Goal: Transaction & Acquisition: Purchase product/service

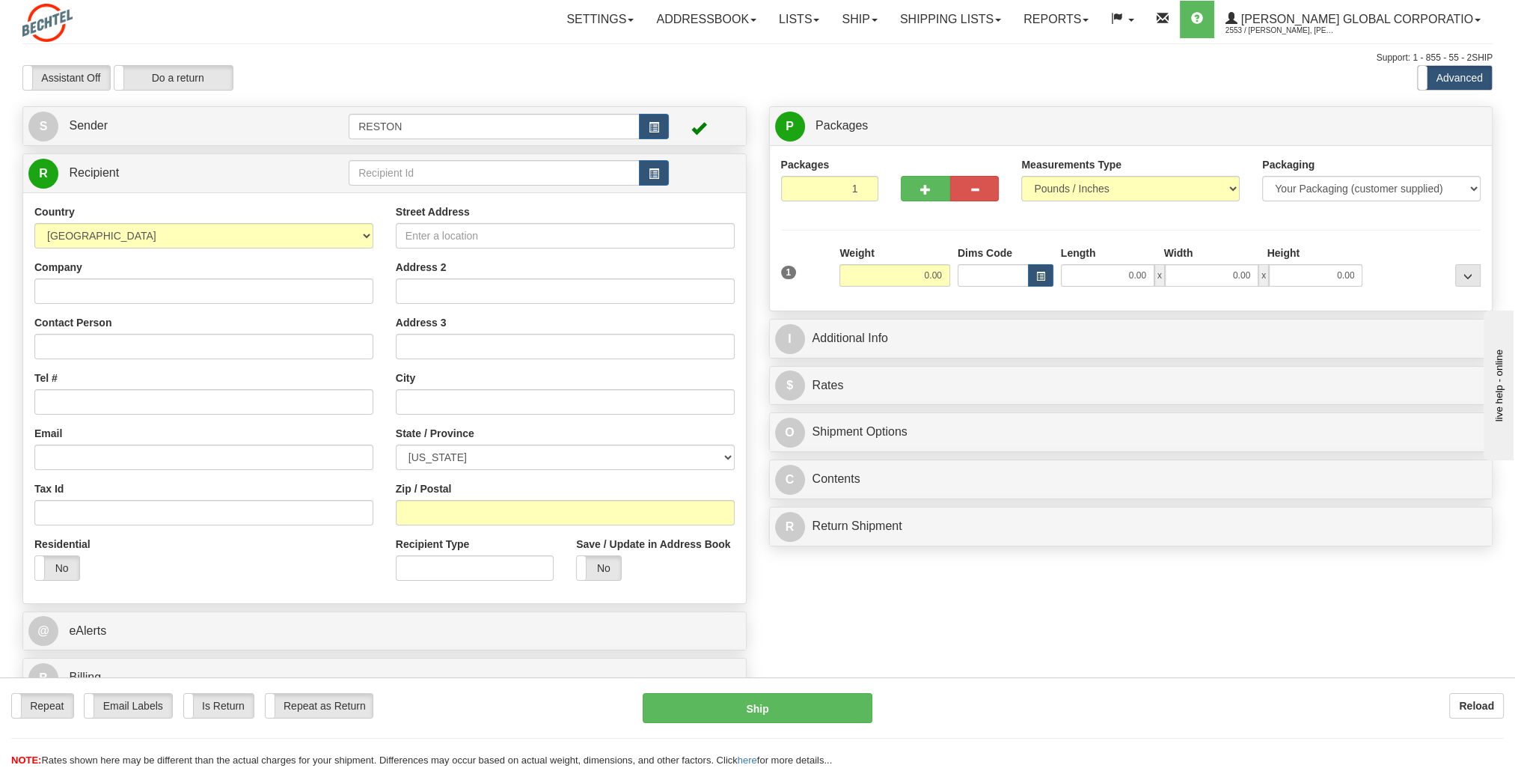
click at [682, 124] on td at bounding box center [704, 126] width 71 height 31
click at [664, 126] on button "button" at bounding box center [654, 126] width 30 height 25
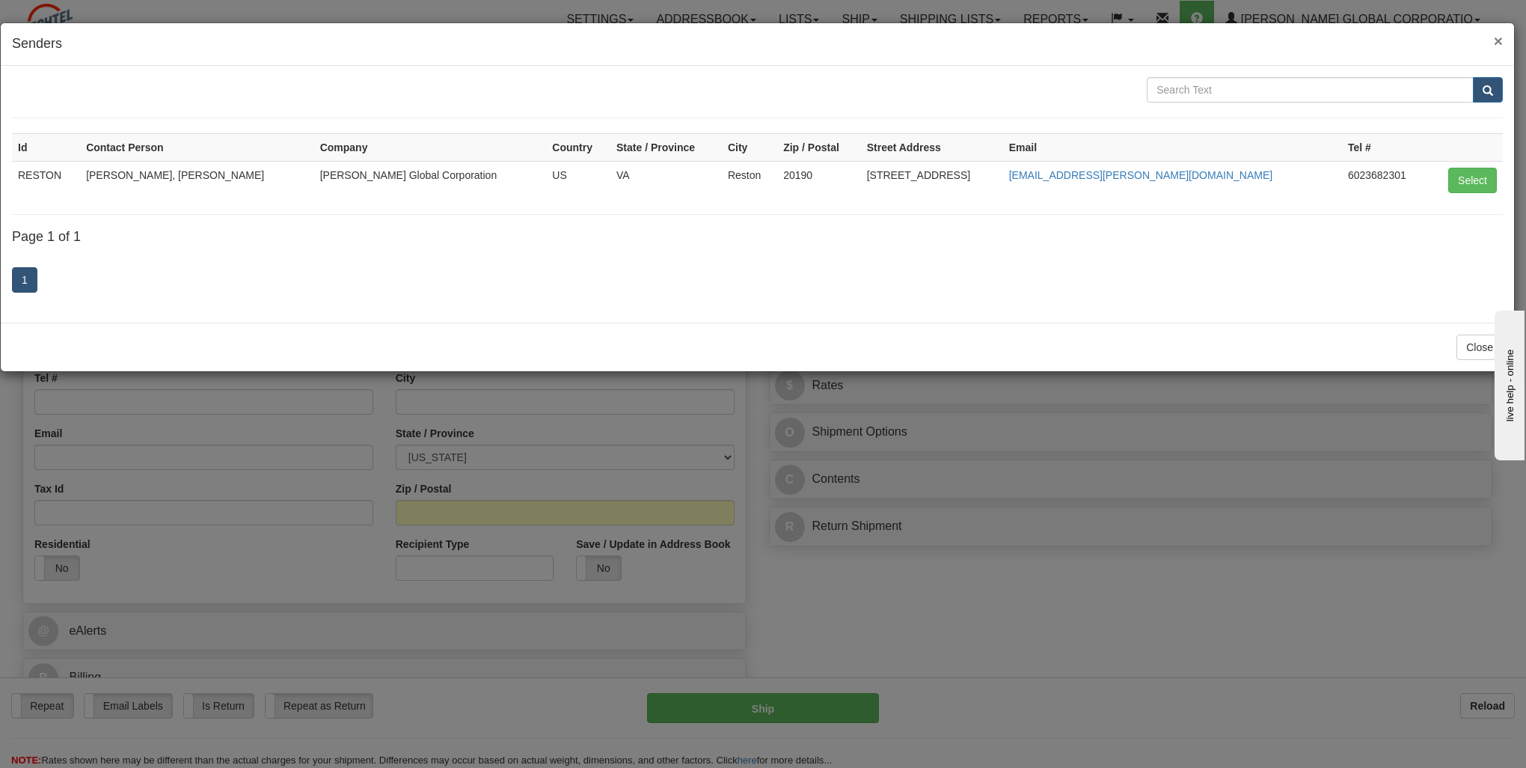
click at [1501, 41] on span "×" at bounding box center [1498, 40] width 9 height 17
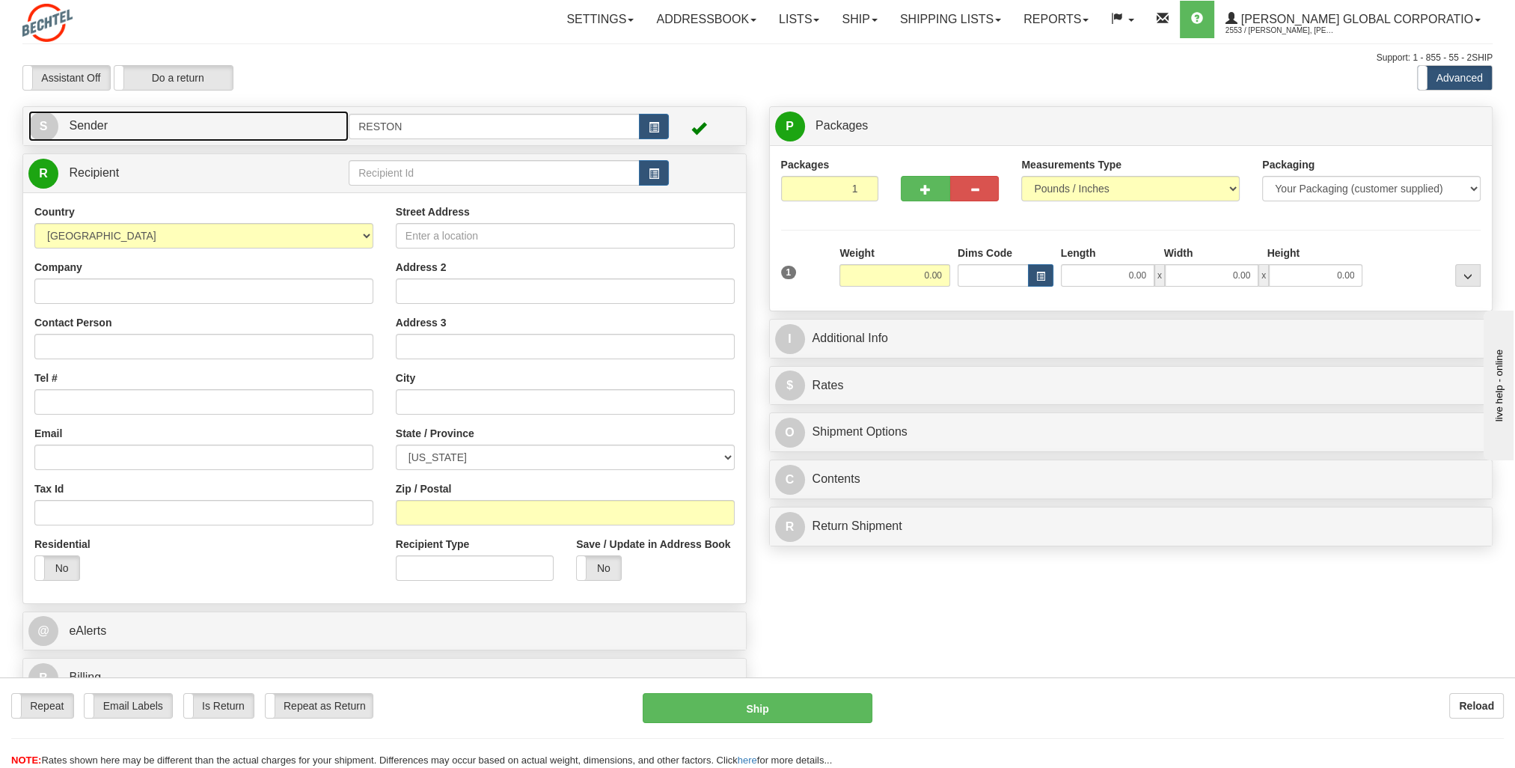
click at [232, 130] on link "S Sender" at bounding box center [188, 126] width 320 height 31
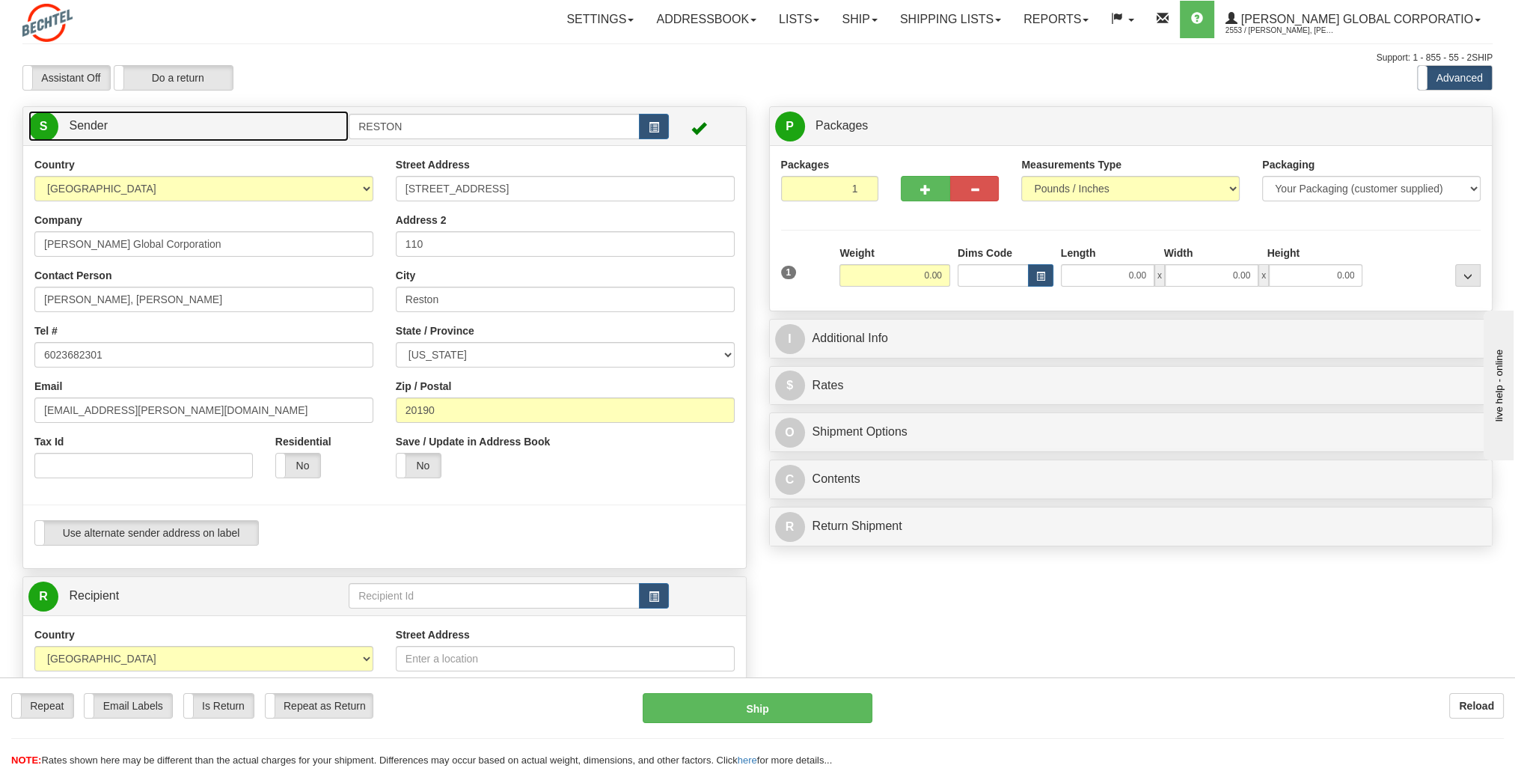
click at [232, 130] on link "S Sender" at bounding box center [188, 126] width 320 height 31
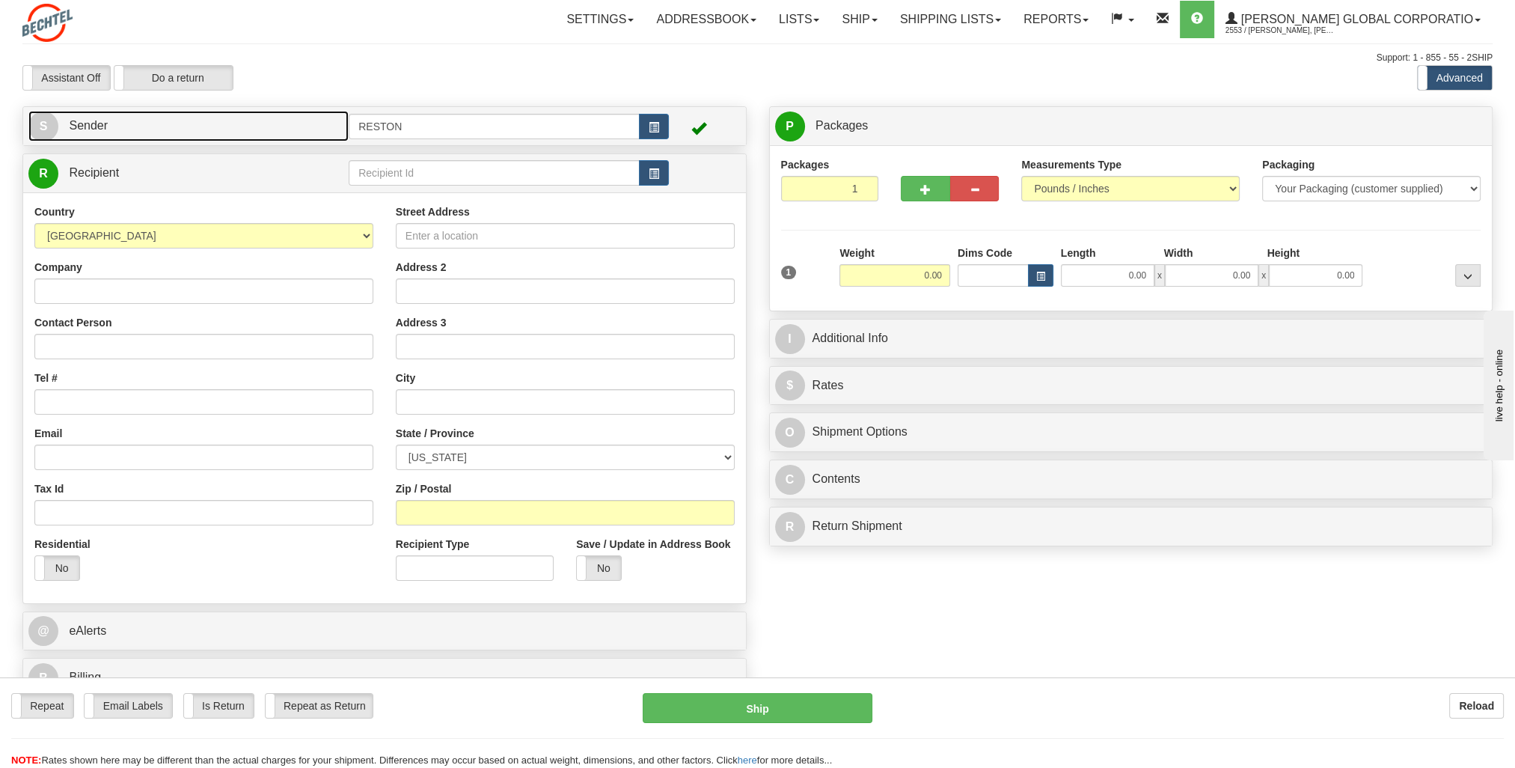
click at [232, 130] on link "S Sender" at bounding box center [188, 126] width 320 height 31
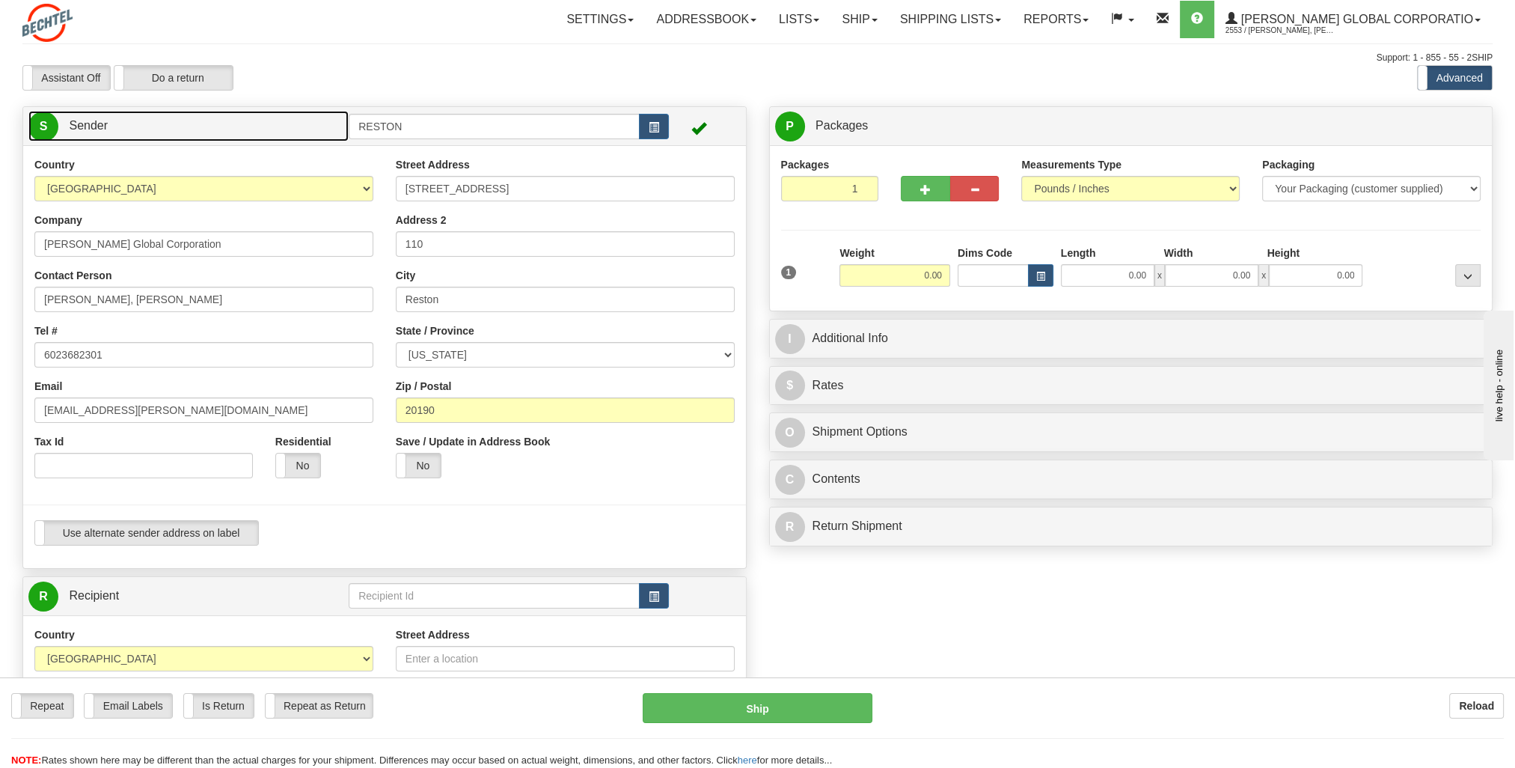
click at [232, 130] on link "S Sender" at bounding box center [188, 126] width 320 height 31
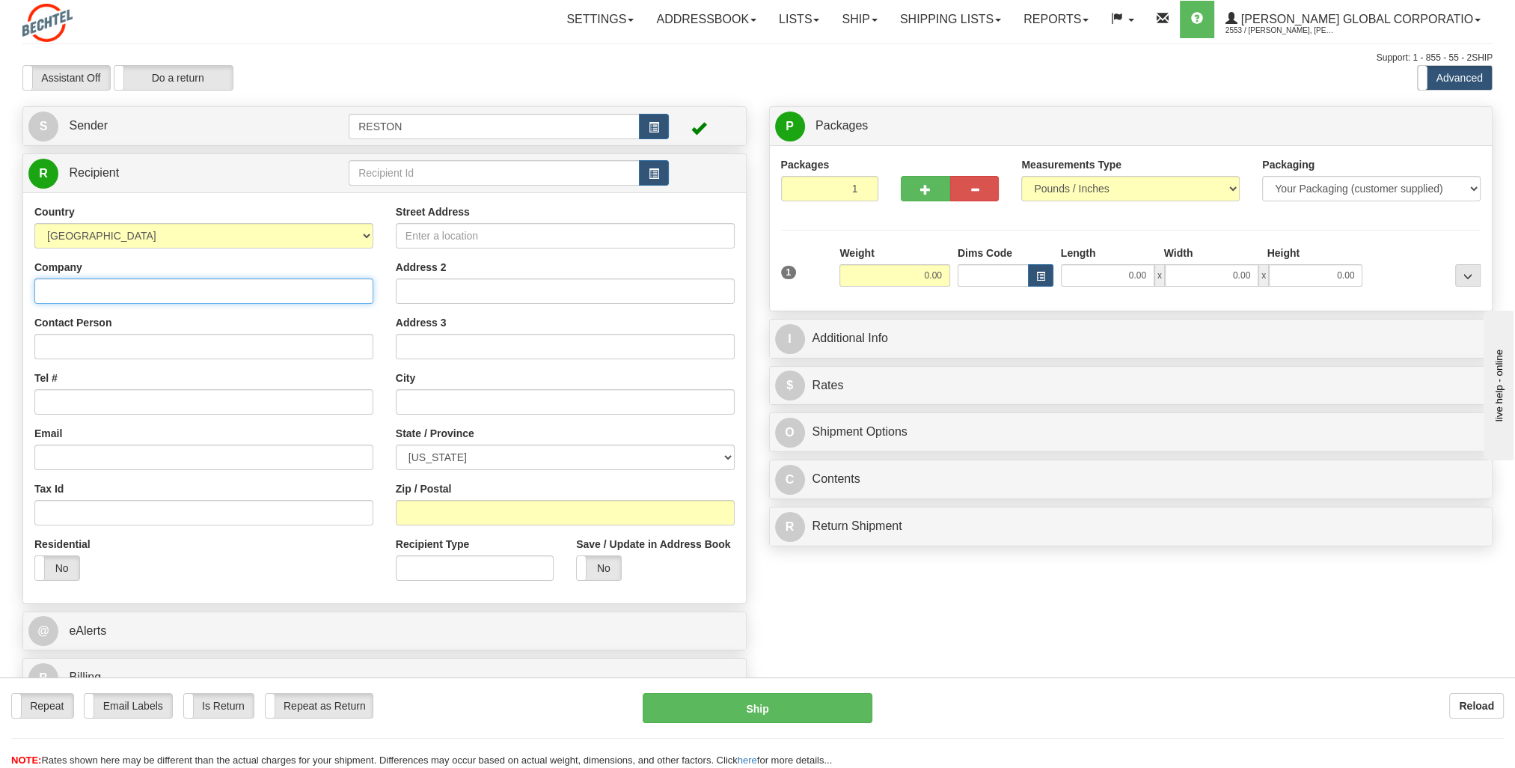
click at [260, 289] on input "Company" at bounding box center [203, 290] width 339 height 25
type input "[PERSON_NAME]"
click at [168, 341] on input "Contact Person" at bounding box center [203, 346] width 339 height 25
click at [269, 342] on input "Contact Person" at bounding box center [203, 346] width 339 height 25
type input "[PERSON_NAME]"
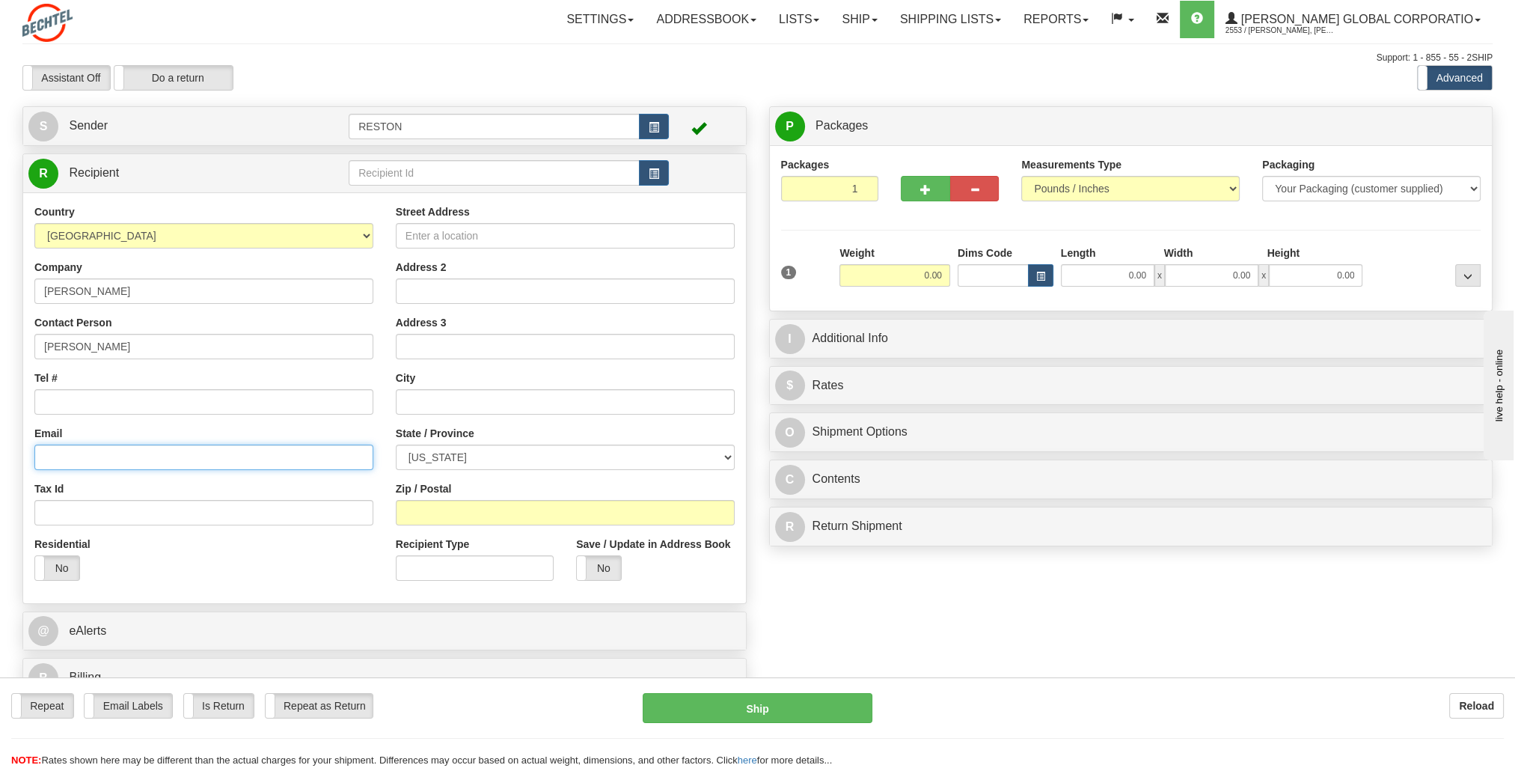
click at [185, 462] on input "Email" at bounding box center [203, 456] width 339 height 25
paste input "[EMAIL_ADDRESS][PERSON_NAME][DOMAIN_NAME]"
type input "[EMAIL_ADDRESS][PERSON_NAME][DOMAIN_NAME]"
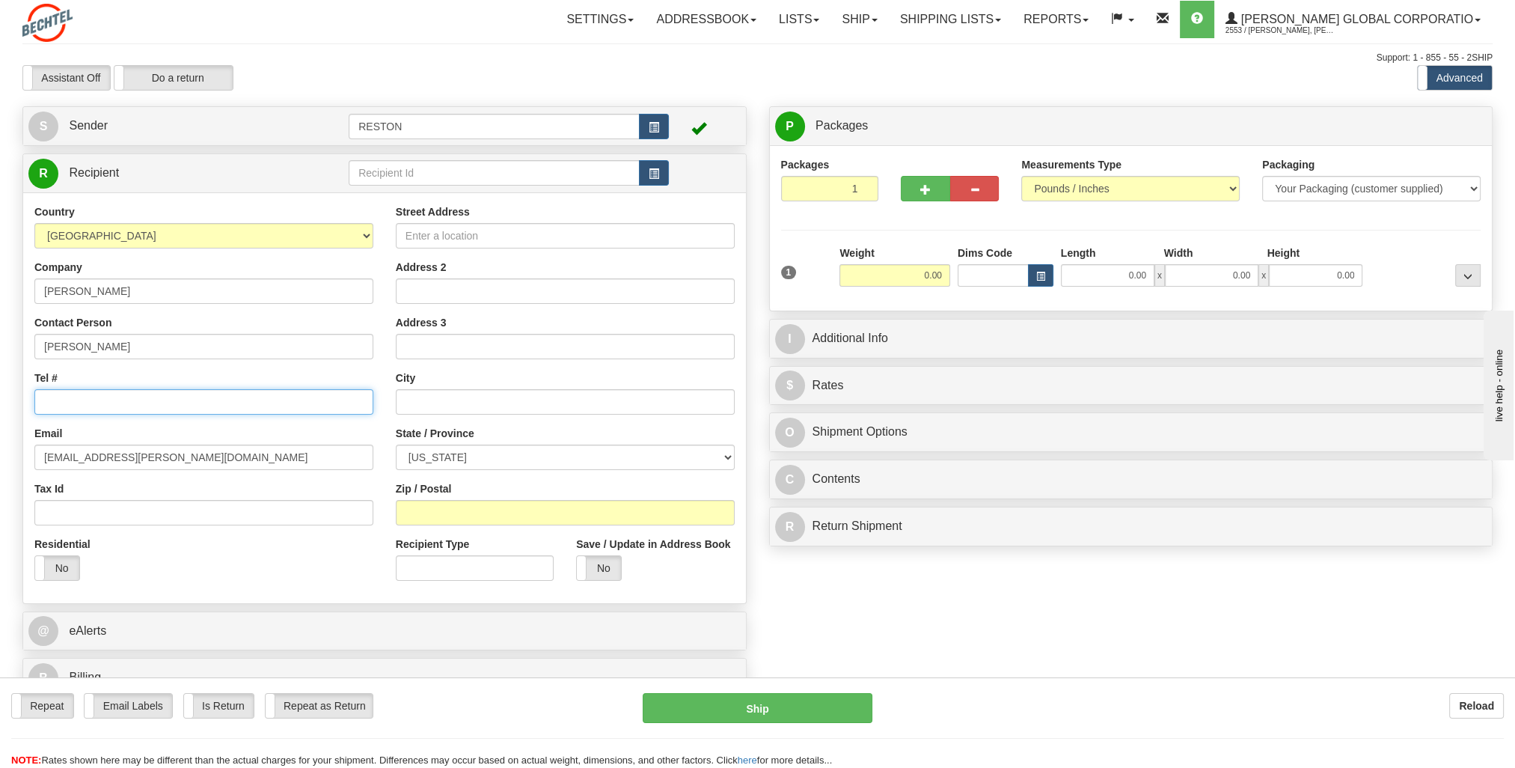
click at [172, 406] on input "Tel #" at bounding box center [203, 401] width 339 height 25
click at [141, 404] on input "Tel #" at bounding box center [203, 401] width 339 height 25
click at [156, 409] on input "Tel #" at bounding box center [203, 401] width 339 height 25
type input "[PHONE_NUMBER]"
click at [145, 485] on div "Tax Id" at bounding box center [203, 503] width 339 height 44
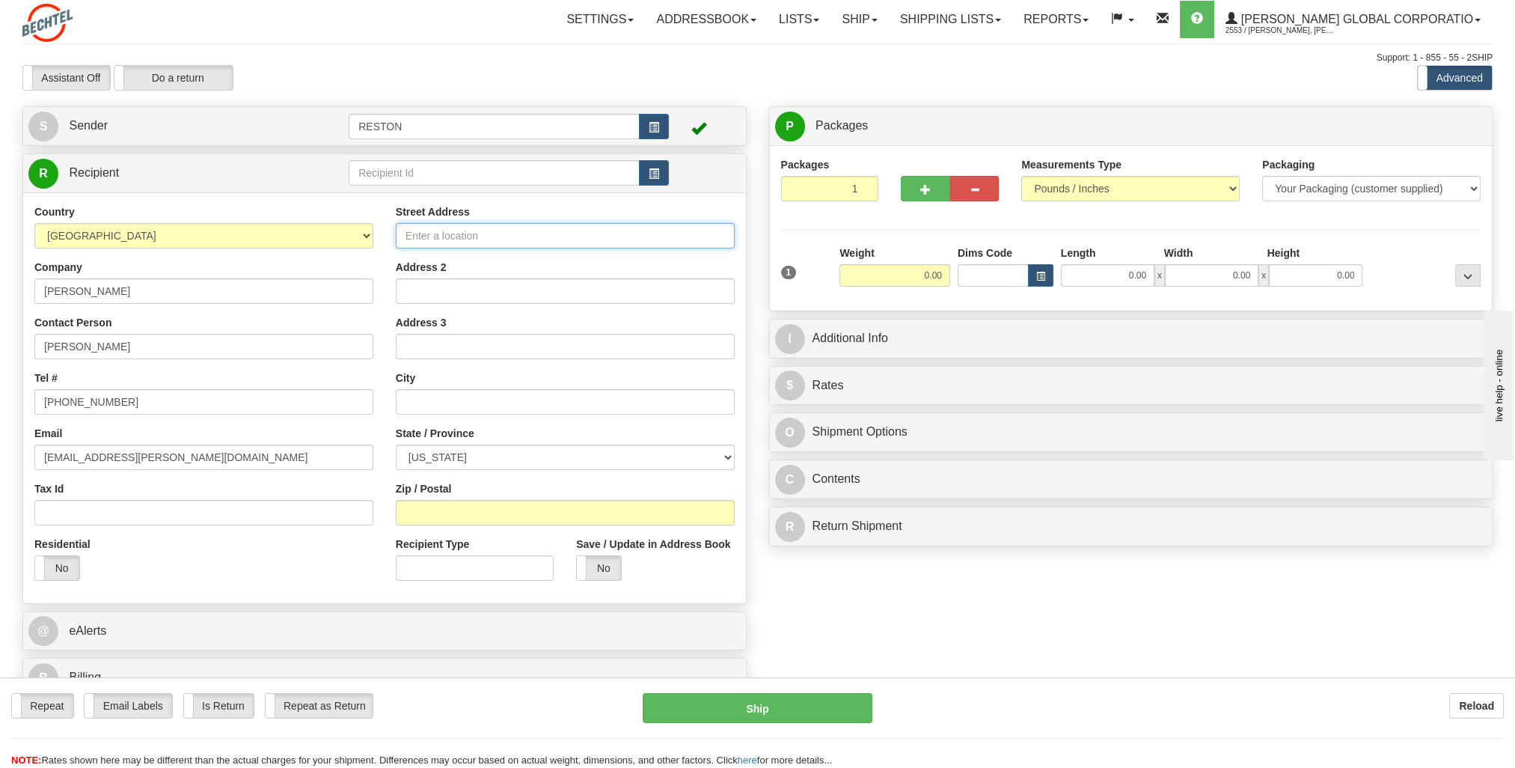
click at [518, 235] on input "Street Address" at bounding box center [565, 235] width 339 height 25
type input "[STREET_ADDRESS]"
click at [499, 402] on input "text" at bounding box center [565, 401] width 339 height 25
type input "[GEOGRAPHIC_DATA]"
click at [481, 450] on select "[US_STATE] [US_STATE] [US_STATE] [US_STATE] Armed Forces America Armed Forces E…" at bounding box center [565, 456] width 339 height 25
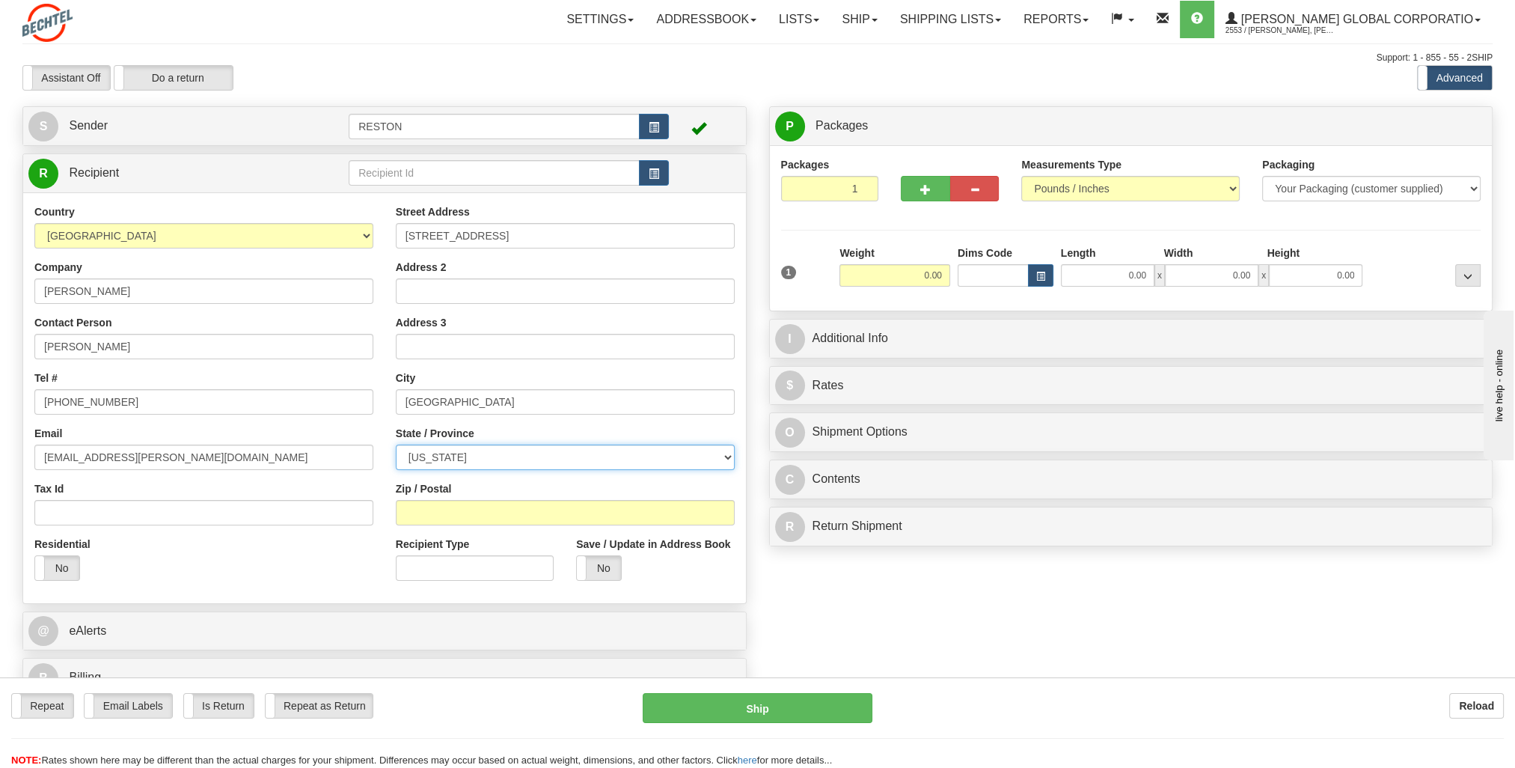
select select "SC"
click at [396, 444] on select "[US_STATE] [US_STATE] [US_STATE] [US_STATE] Armed Forces America Armed Forces E…" at bounding box center [565, 456] width 339 height 25
click at [516, 510] on input "Zip / Postal" at bounding box center [565, 512] width 339 height 25
type input "29743"
click at [347, 554] on div "Residential Yes No" at bounding box center [203, 563] width 361 height 55
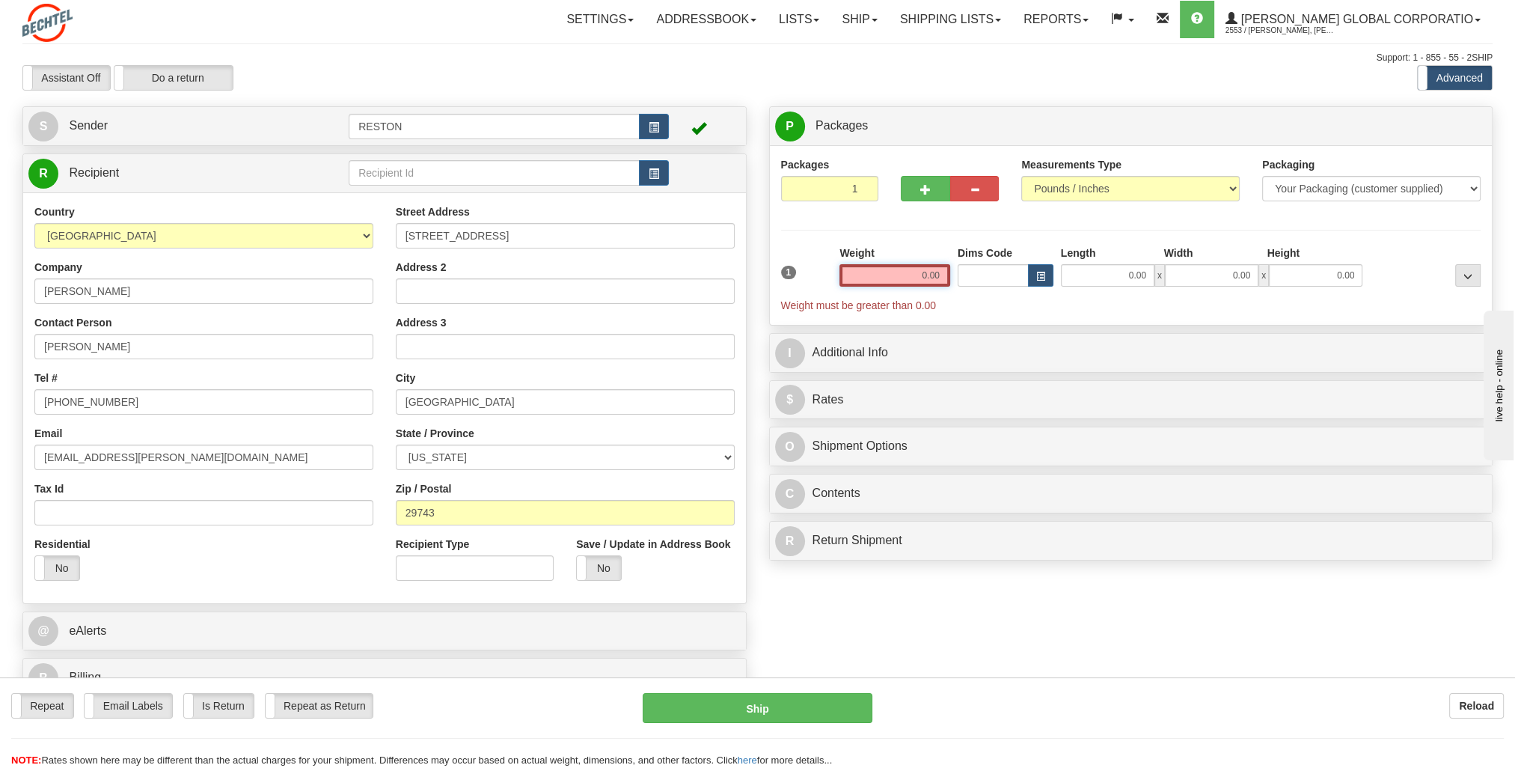
click at [887, 274] on input "0.00" at bounding box center [894, 275] width 111 height 22
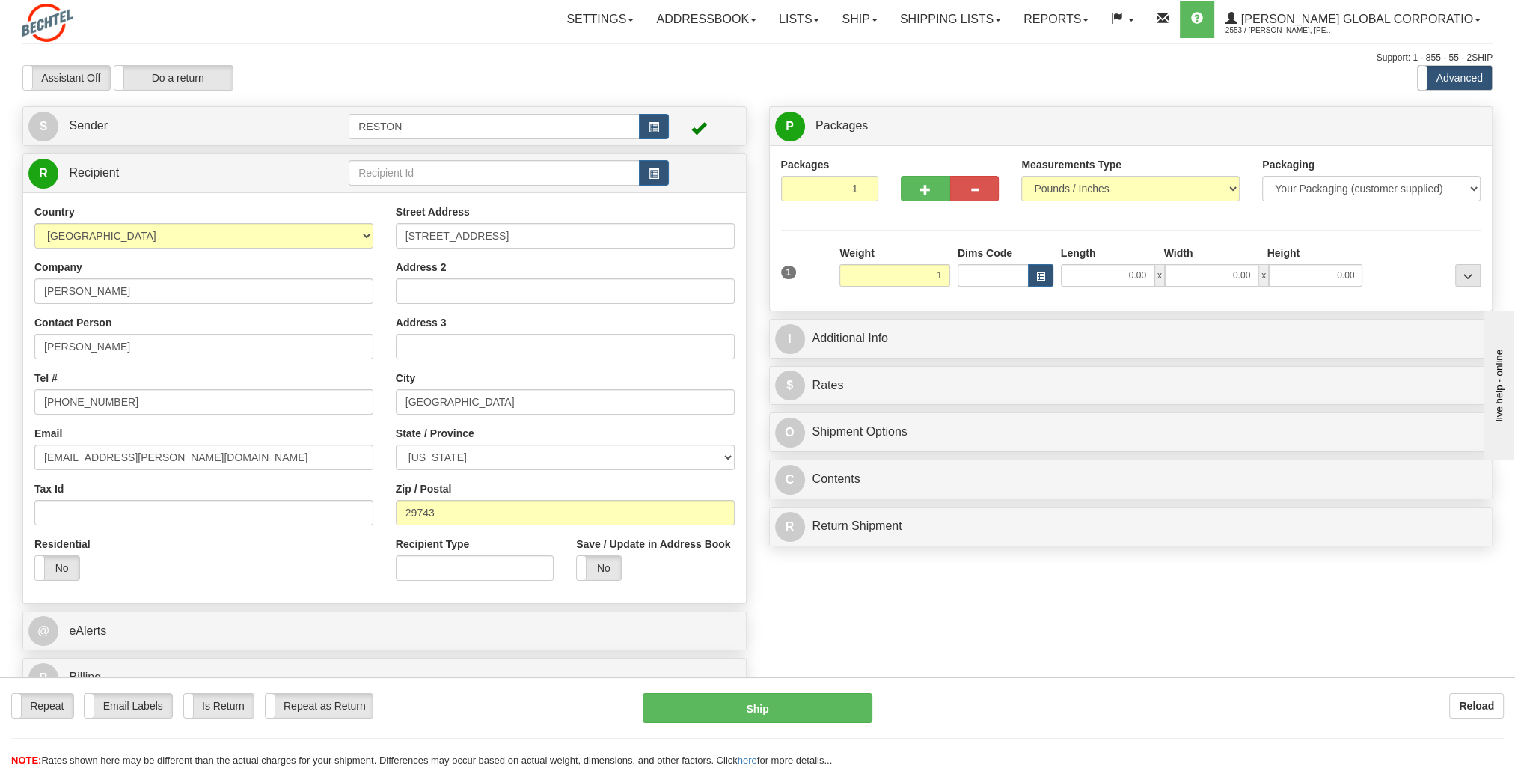
type input "1.00"
click at [821, 232] on div "Packages 1 1 Measurements Type" at bounding box center [1131, 228] width 700 height 142
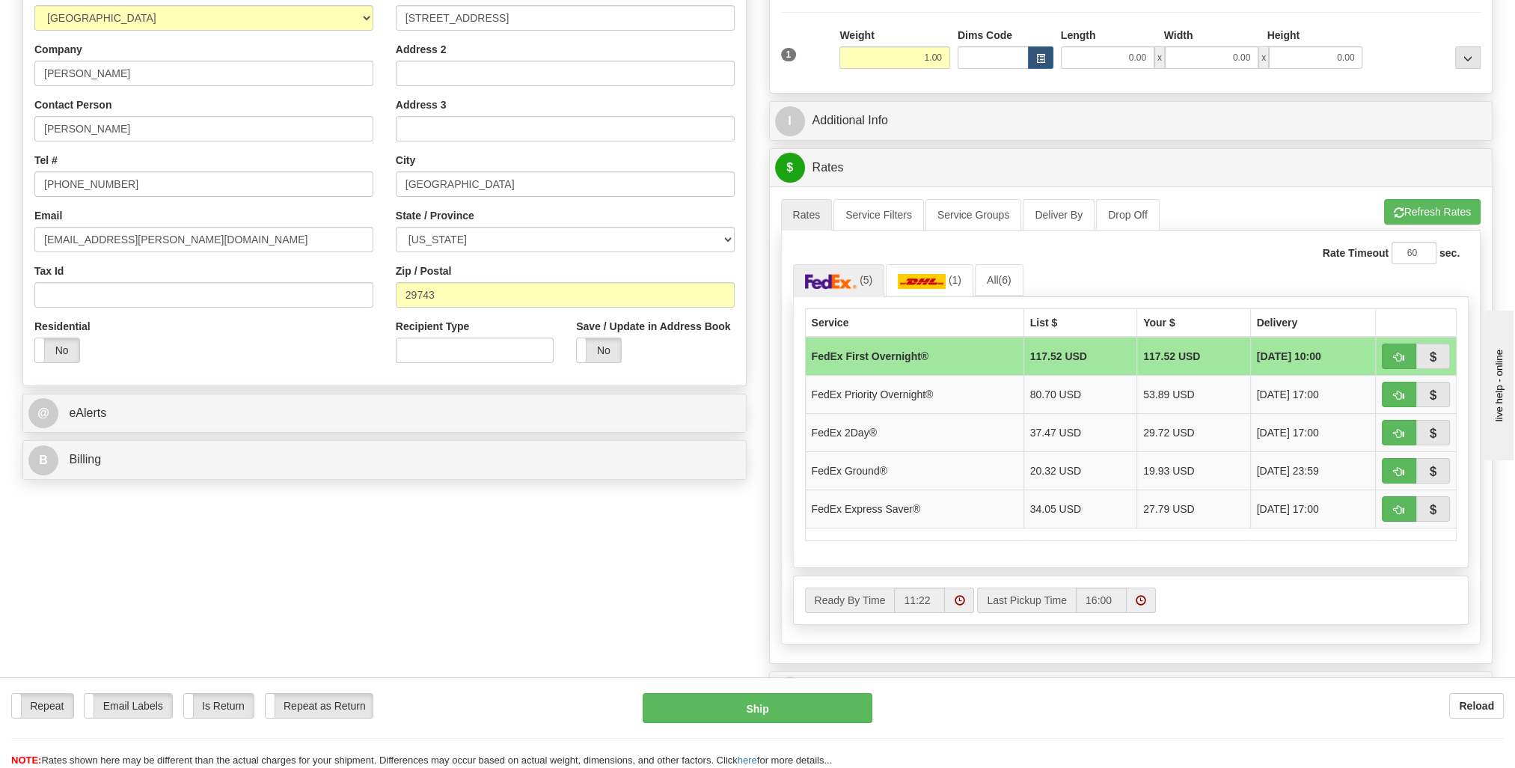
scroll to position [224, 0]
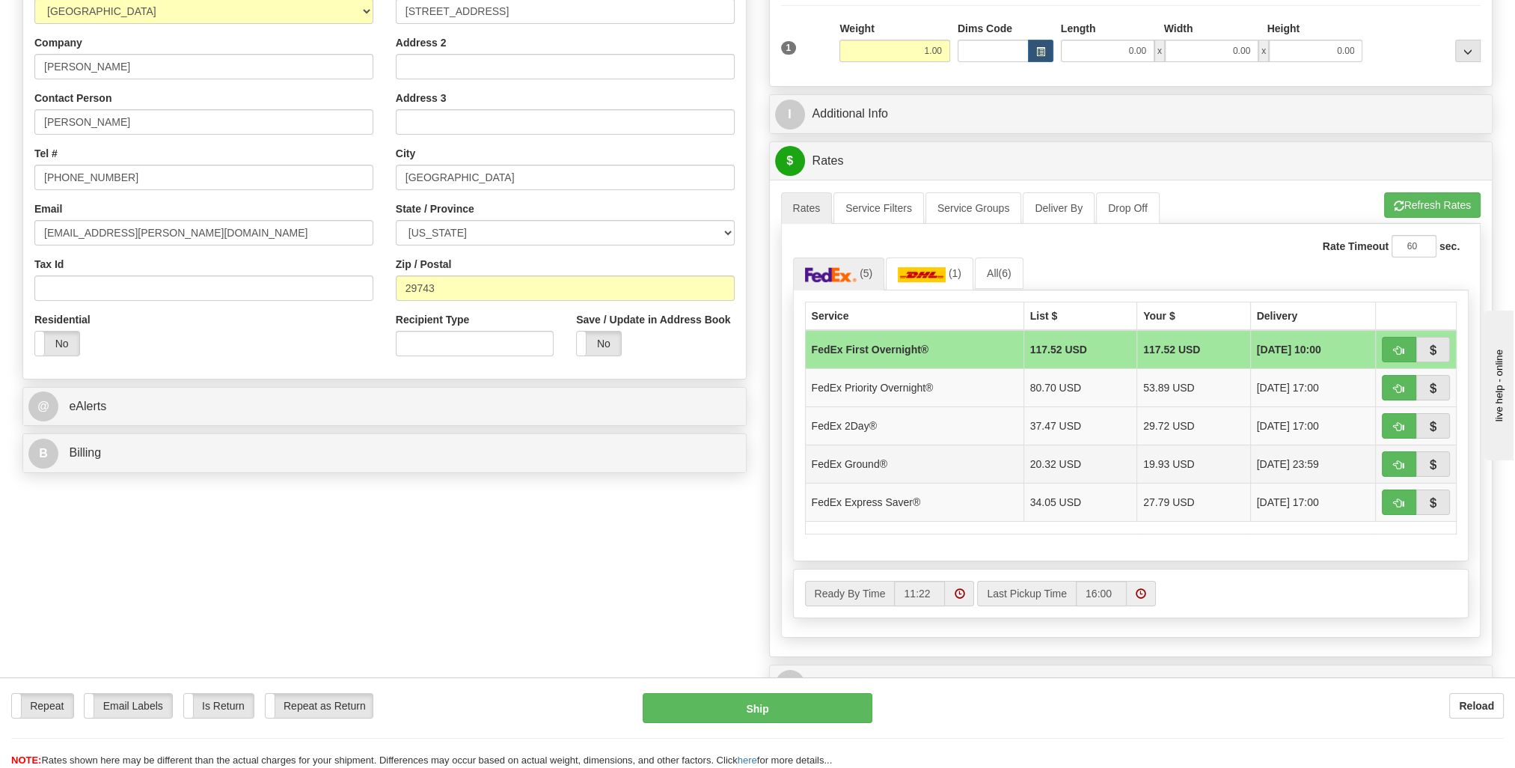
click at [940, 456] on td "FedEx Ground®" at bounding box center [914, 463] width 218 height 38
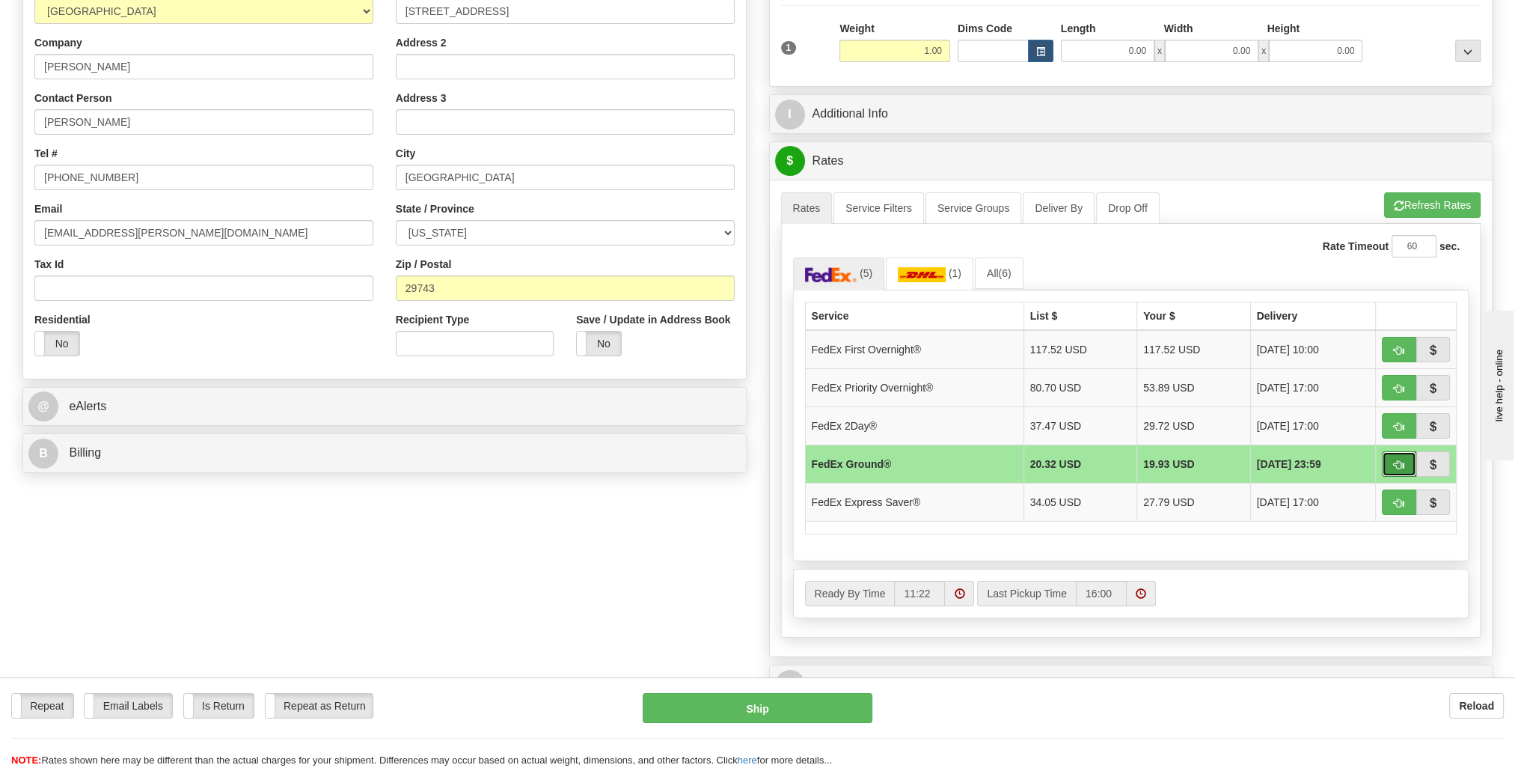
click at [1395, 460] on span "button" at bounding box center [1399, 465] width 10 height 10
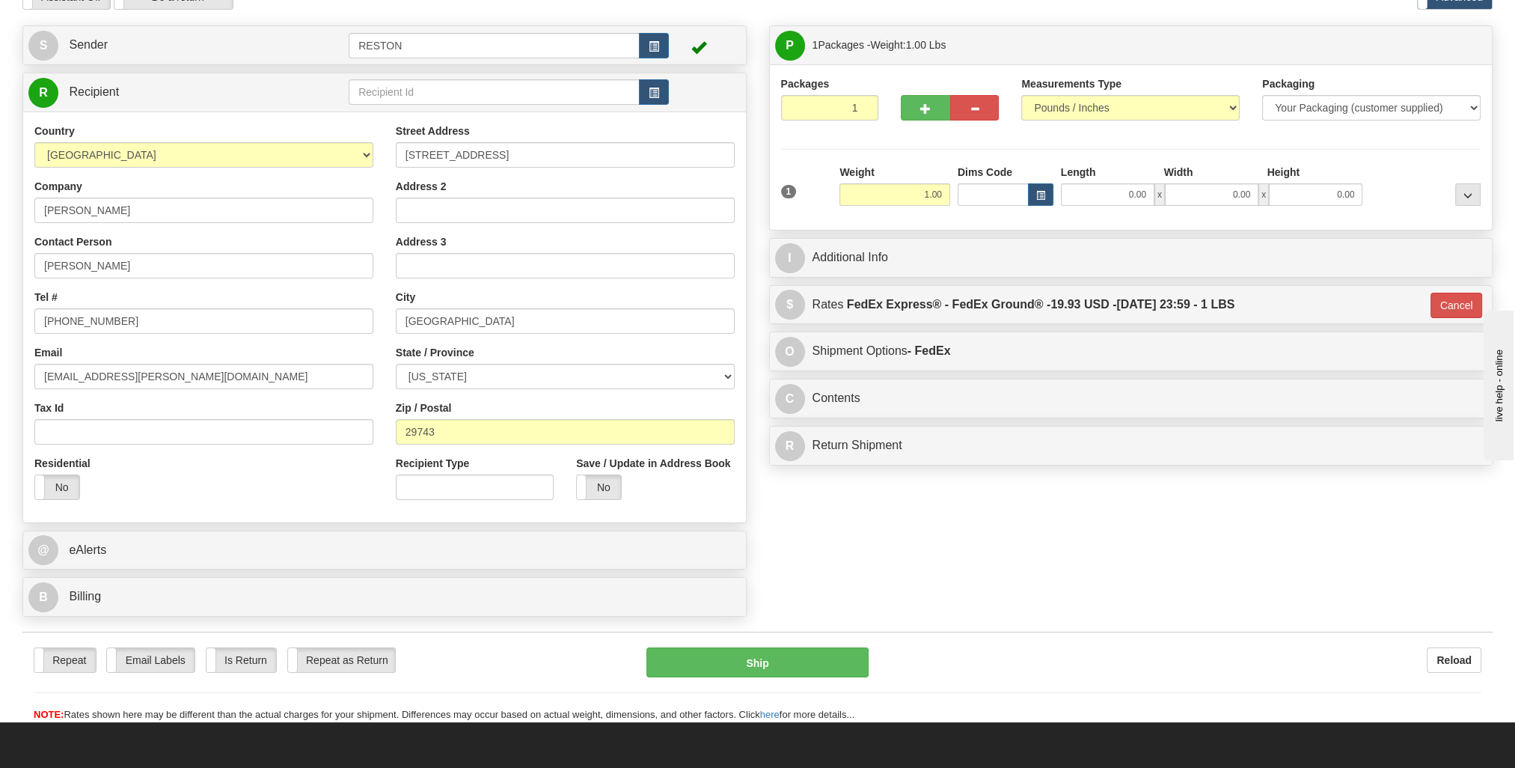
scroll to position [75, 0]
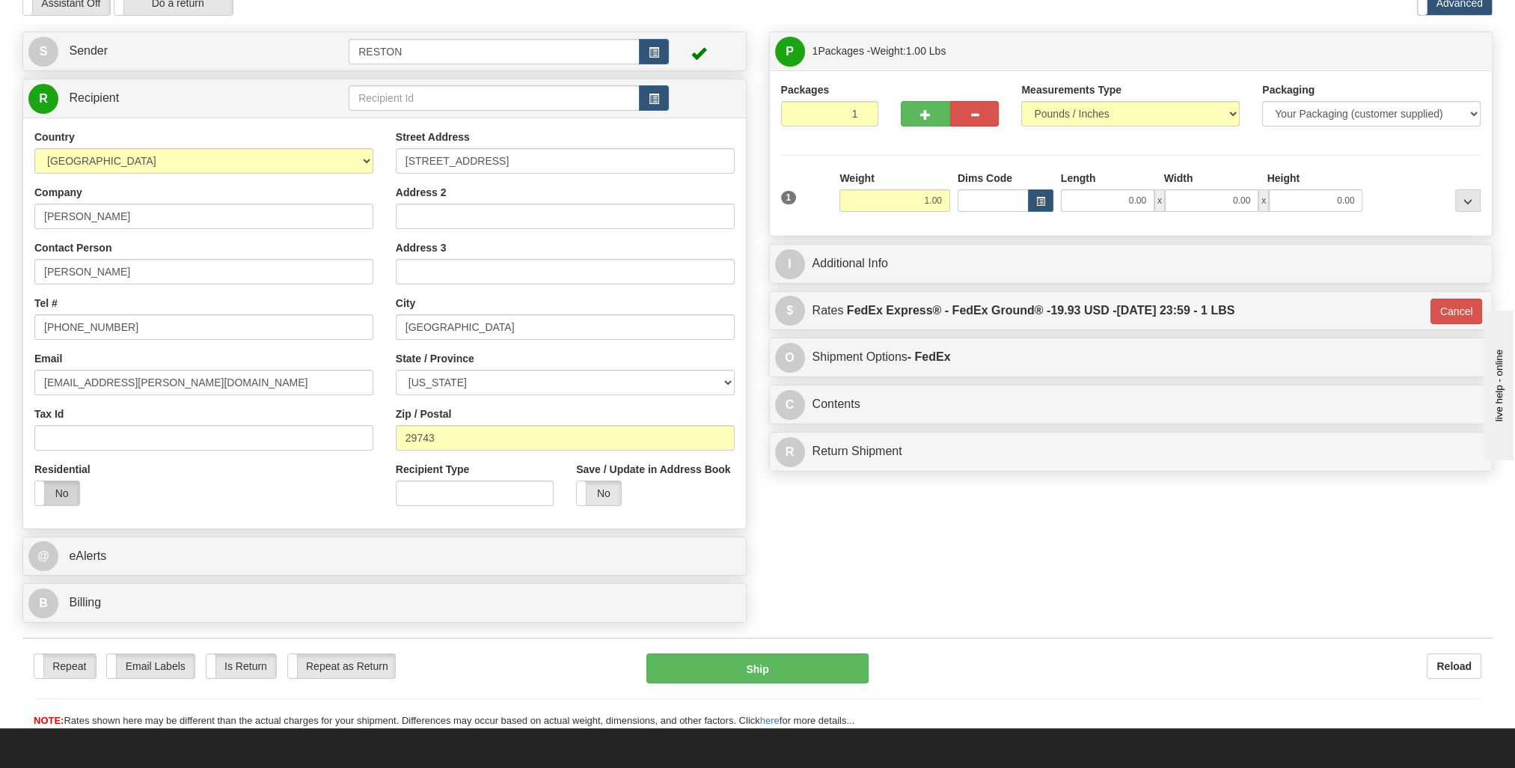
click at [61, 495] on label "No" at bounding box center [57, 493] width 44 height 24
type input "92"
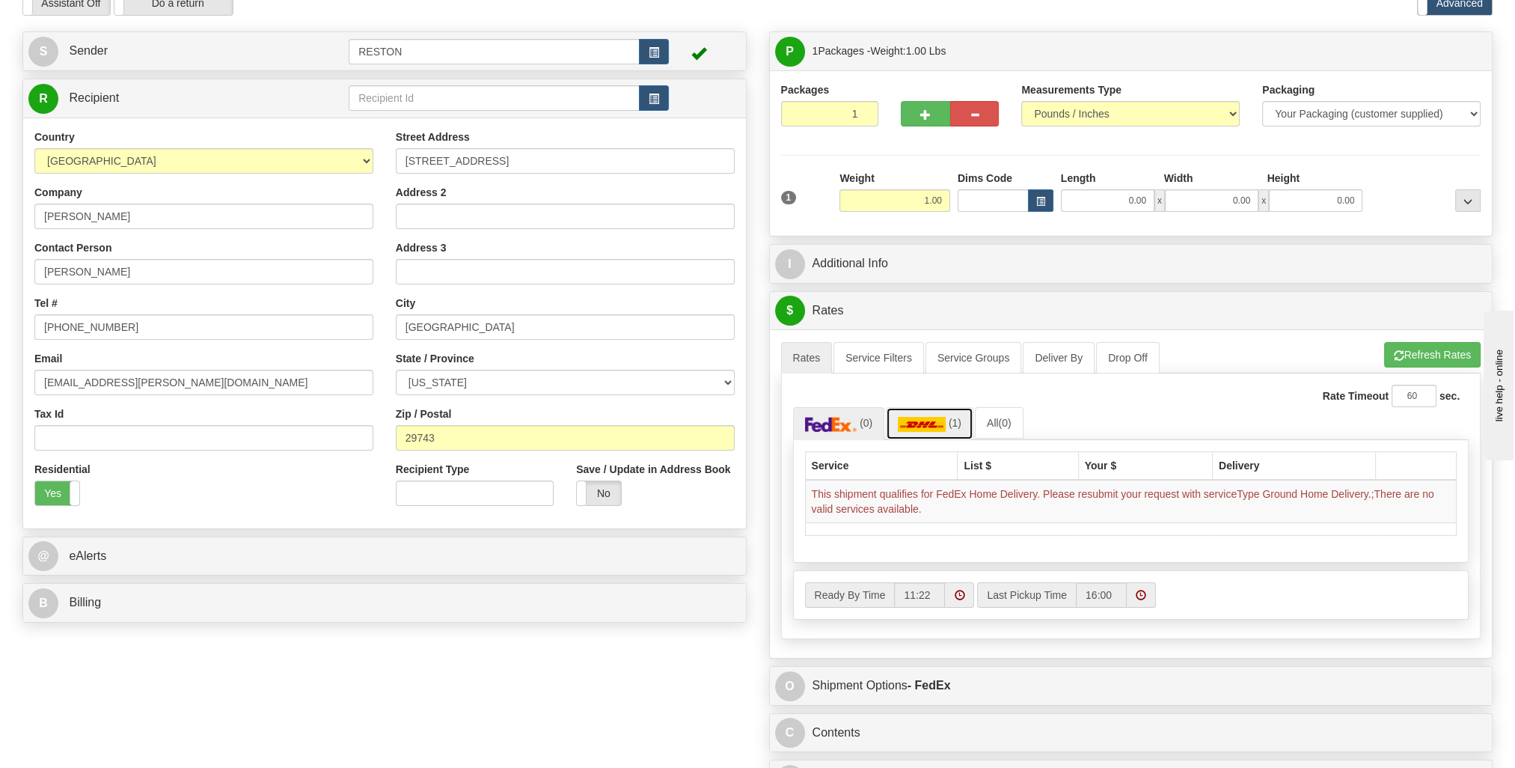
click at [943, 423] on img at bounding box center [922, 424] width 48 height 15
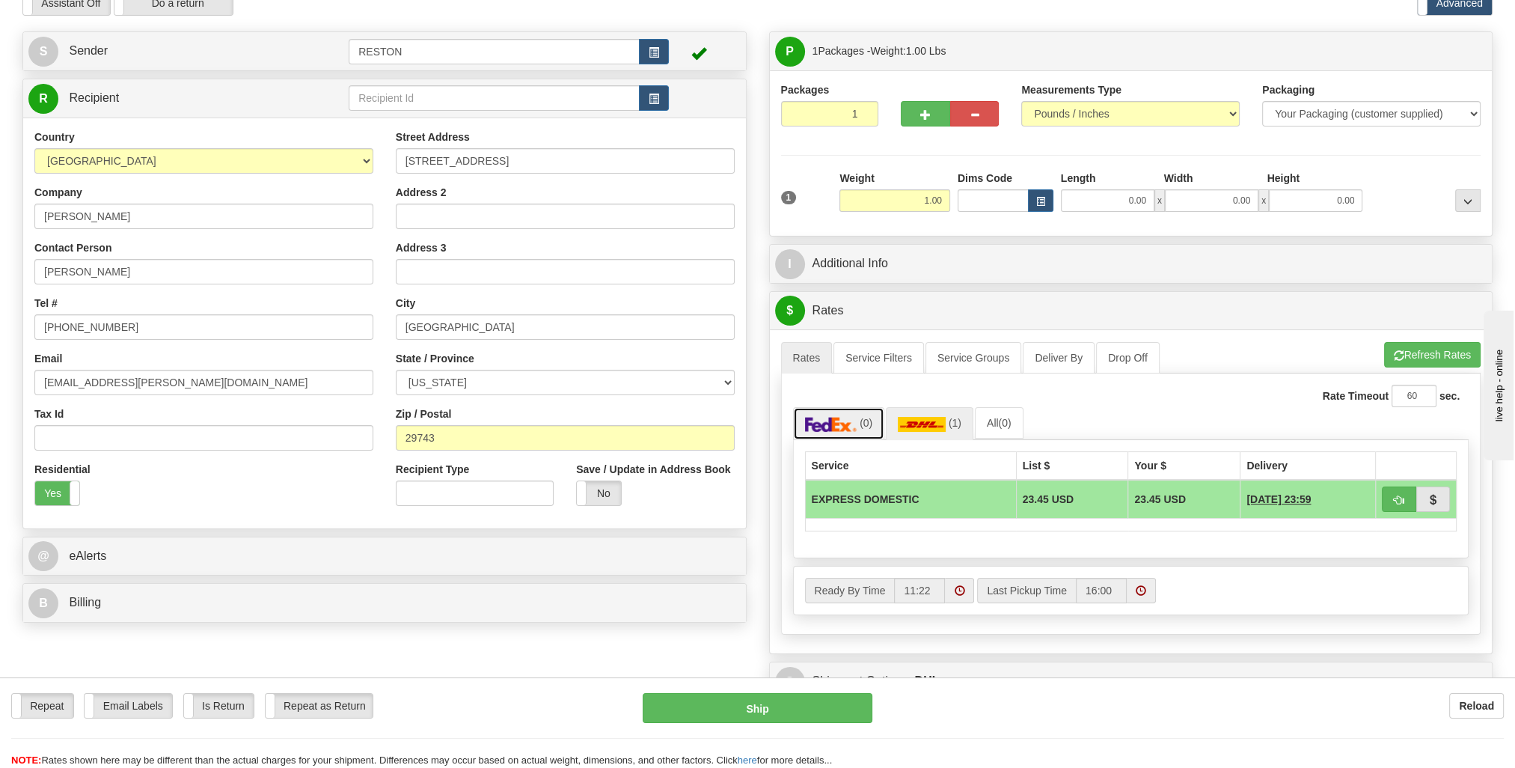
click at [845, 423] on img at bounding box center [831, 424] width 52 height 15
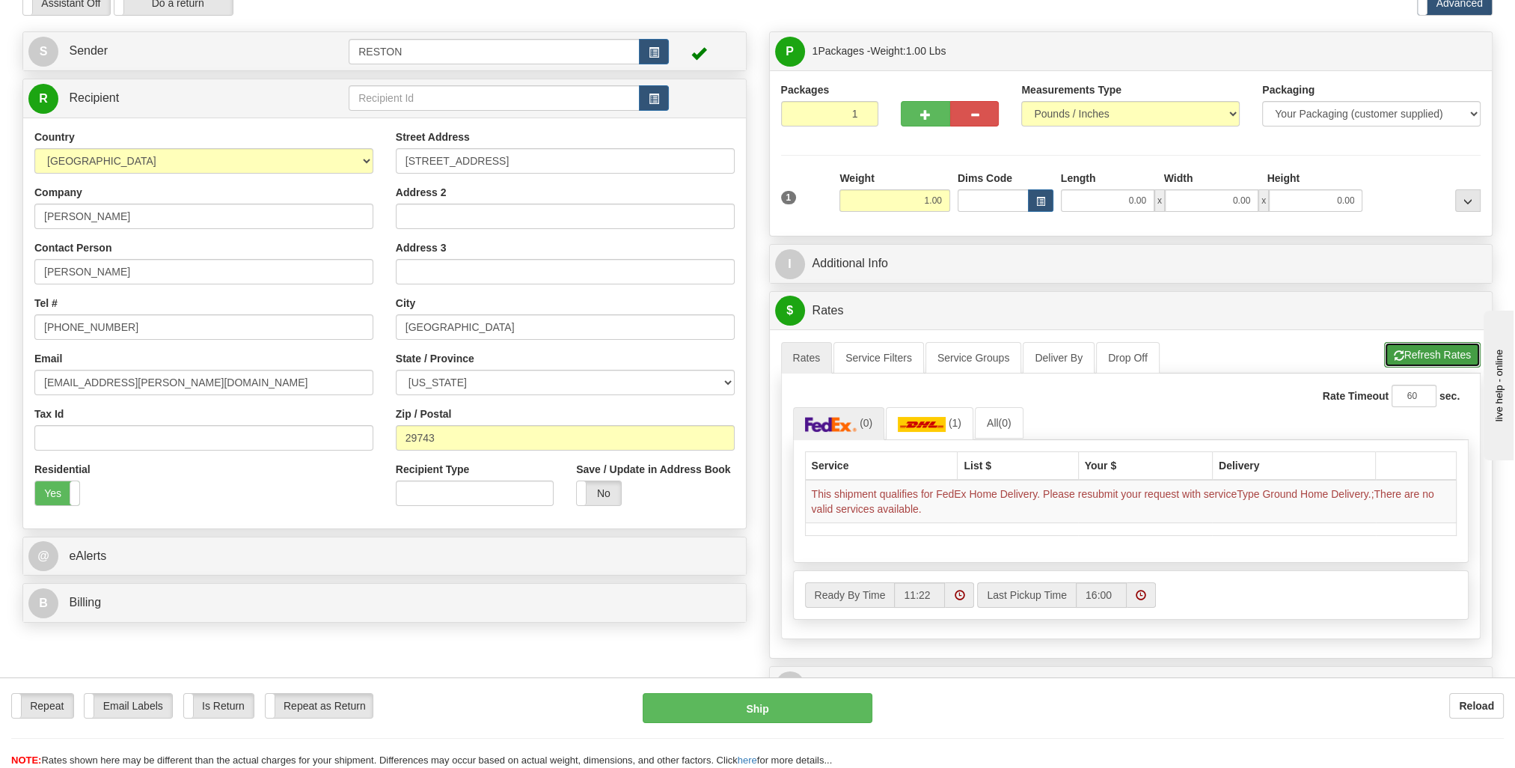
click at [1430, 357] on button "Refresh Rates" at bounding box center [1432, 354] width 97 height 25
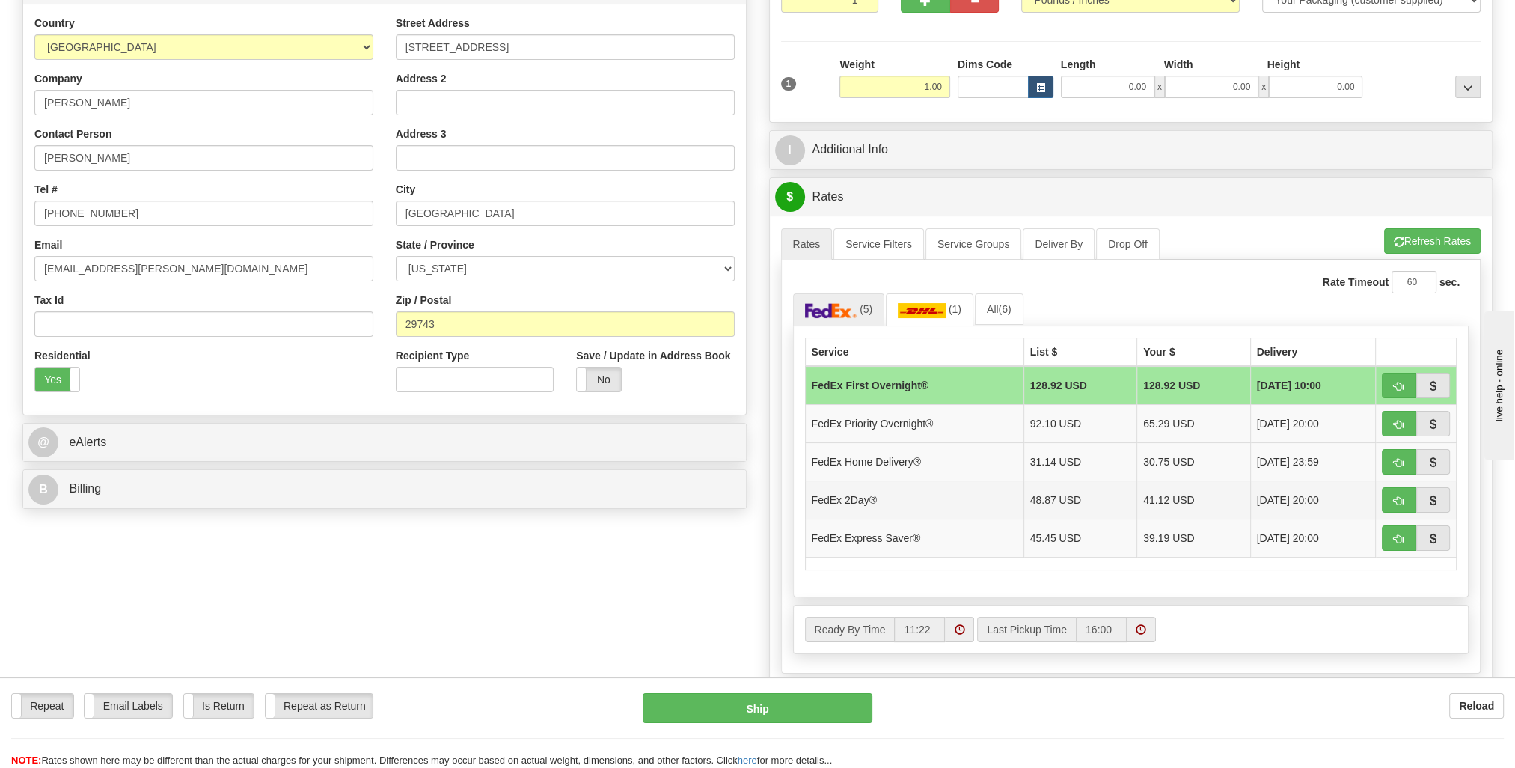
scroll to position [224, 0]
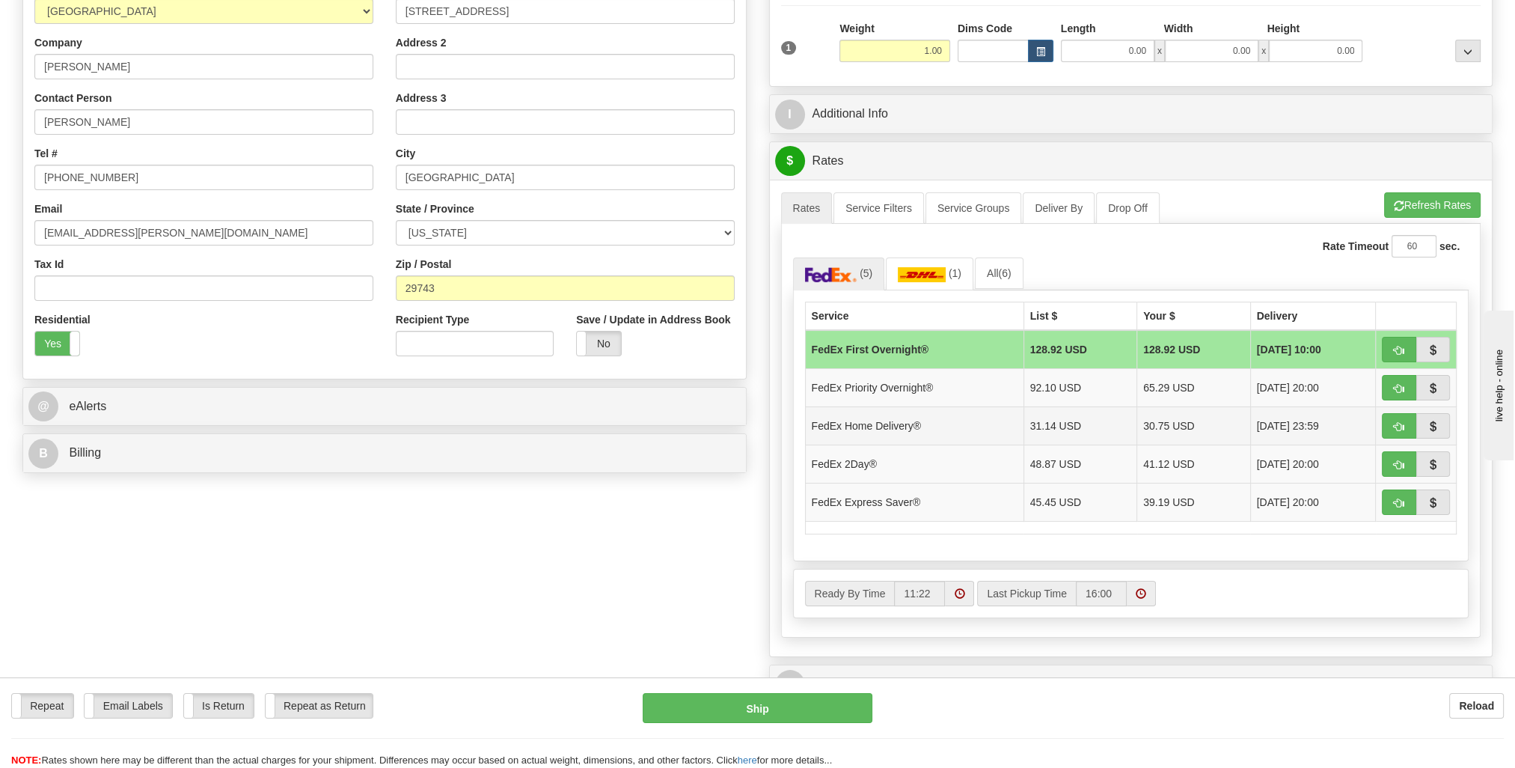
click at [1100, 422] on td "31.14 USD" at bounding box center [1080, 425] width 114 height 38
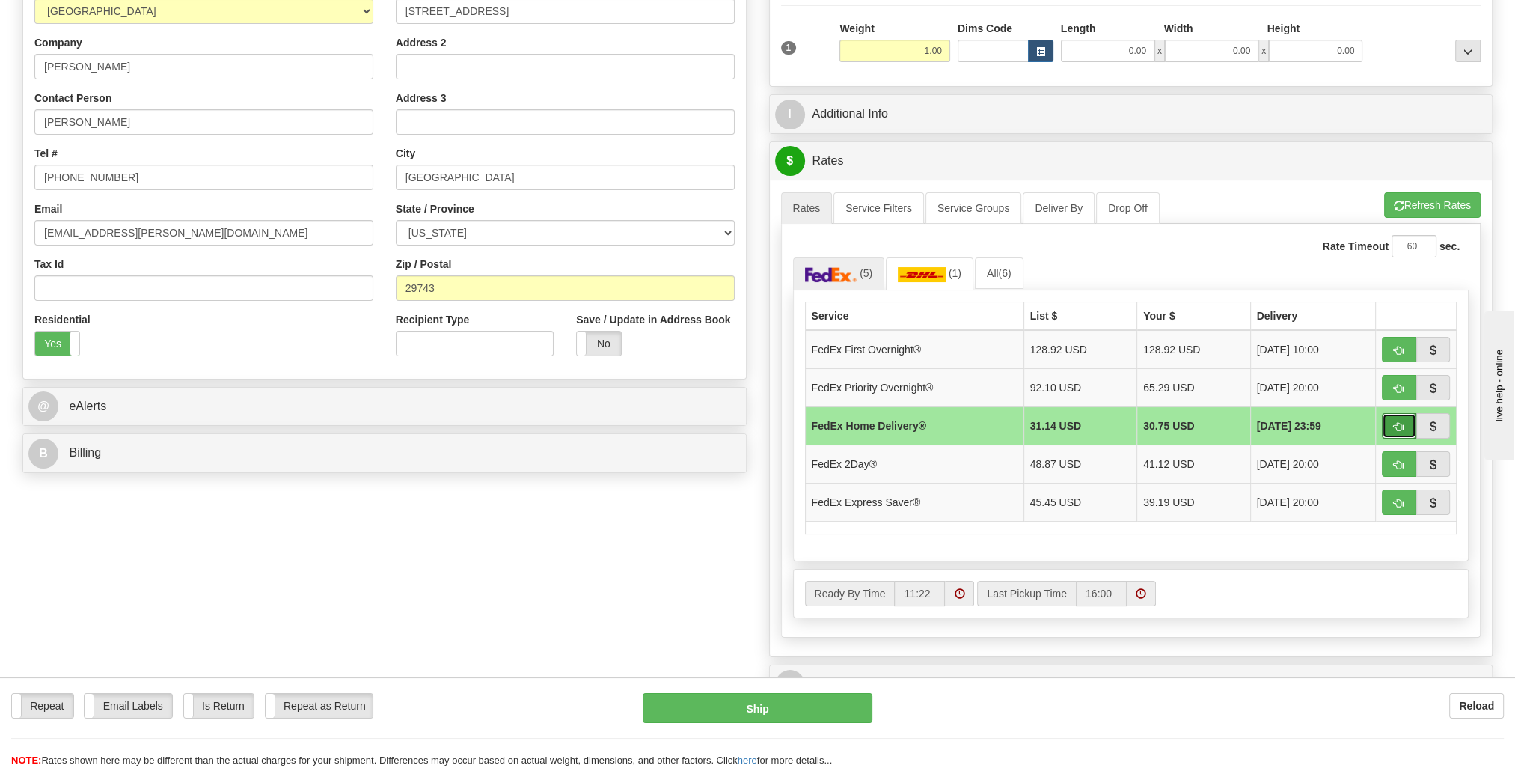
click at [1396, 426] on span "button" at bounding box center [1399, 427] width 10 height 10
type input "90"
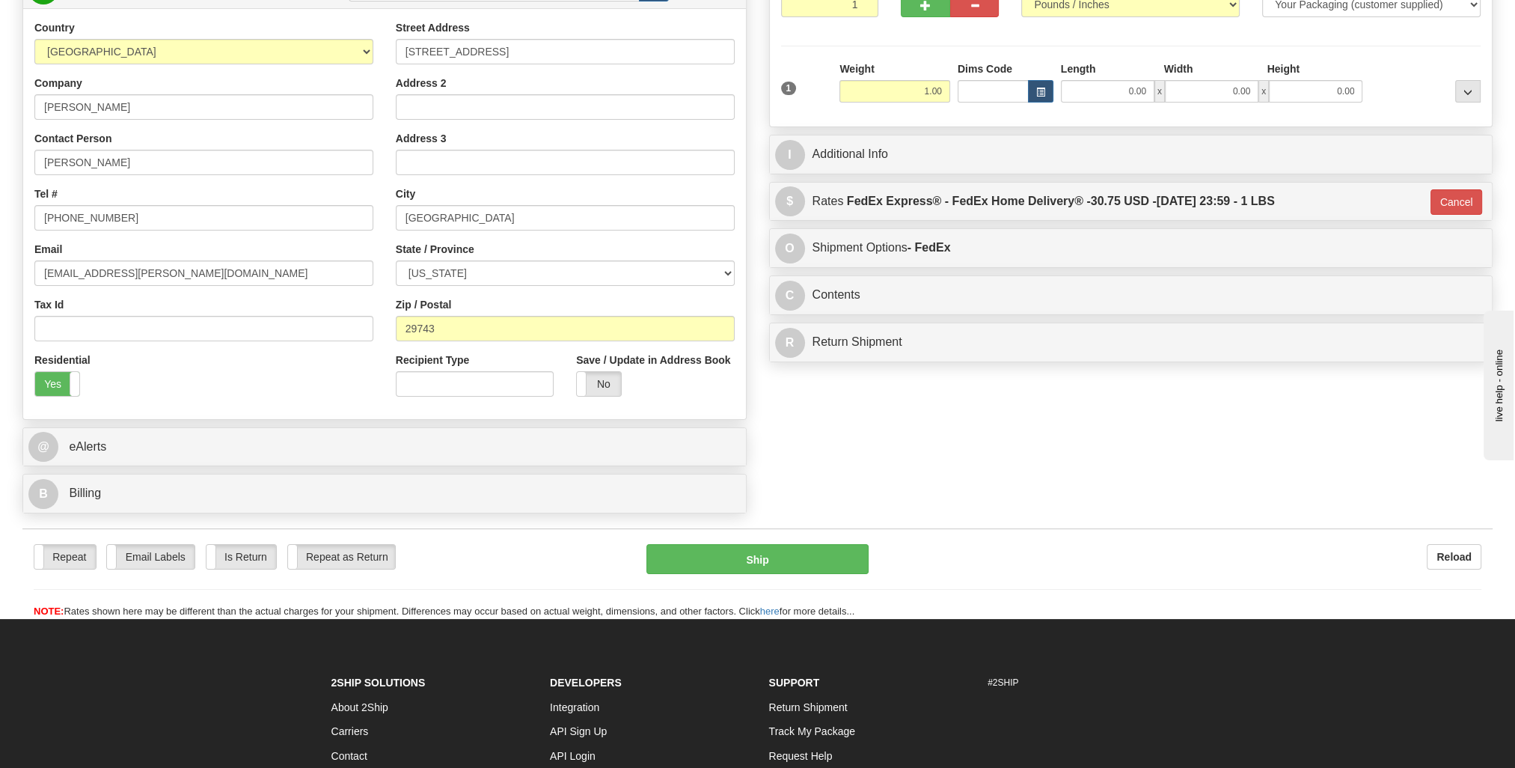
scroll to position [150, 0]
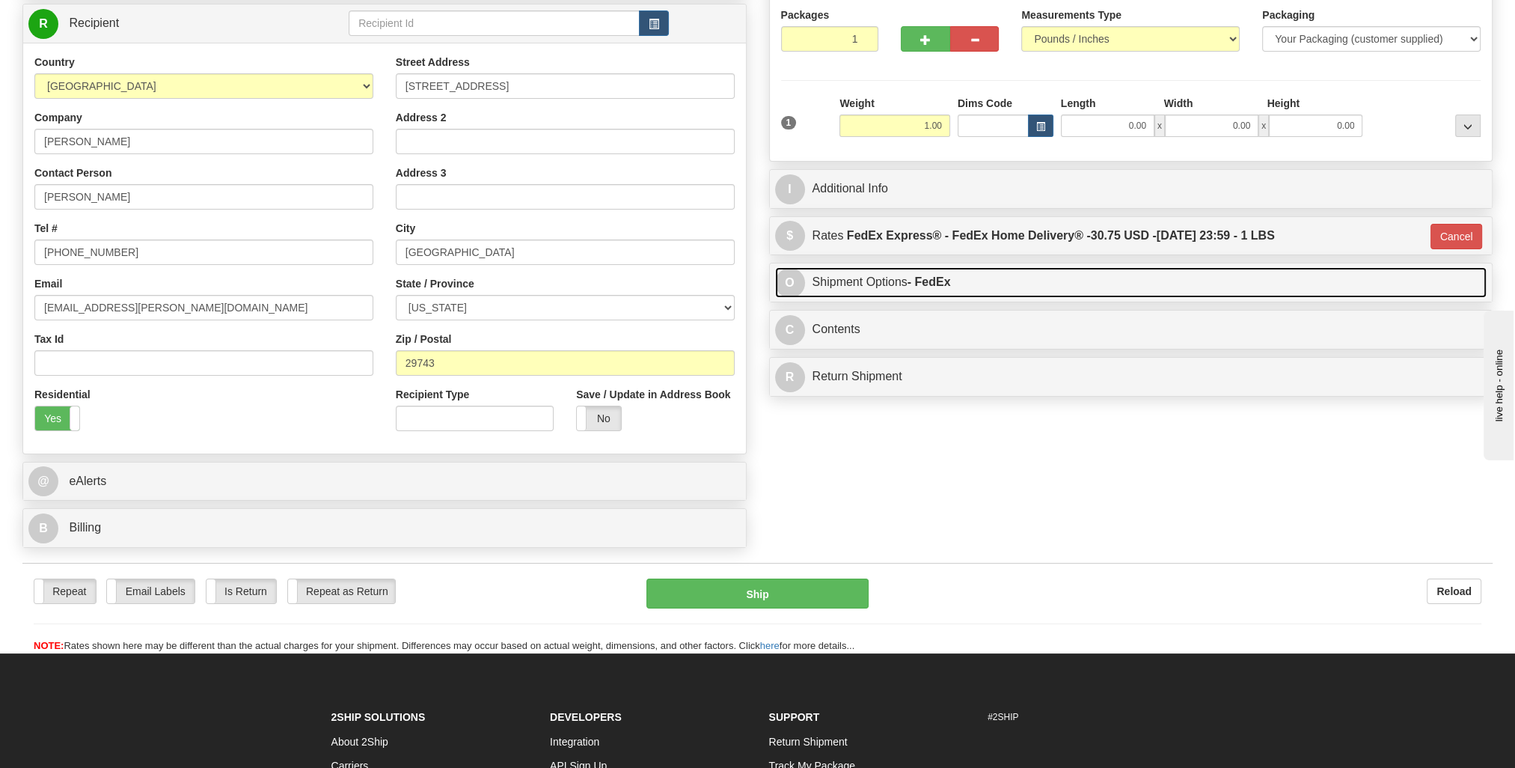
click at [985, 296] on link "O Shipment Options - FedEx" at bounding box center [1131, 282] width 712 height 31
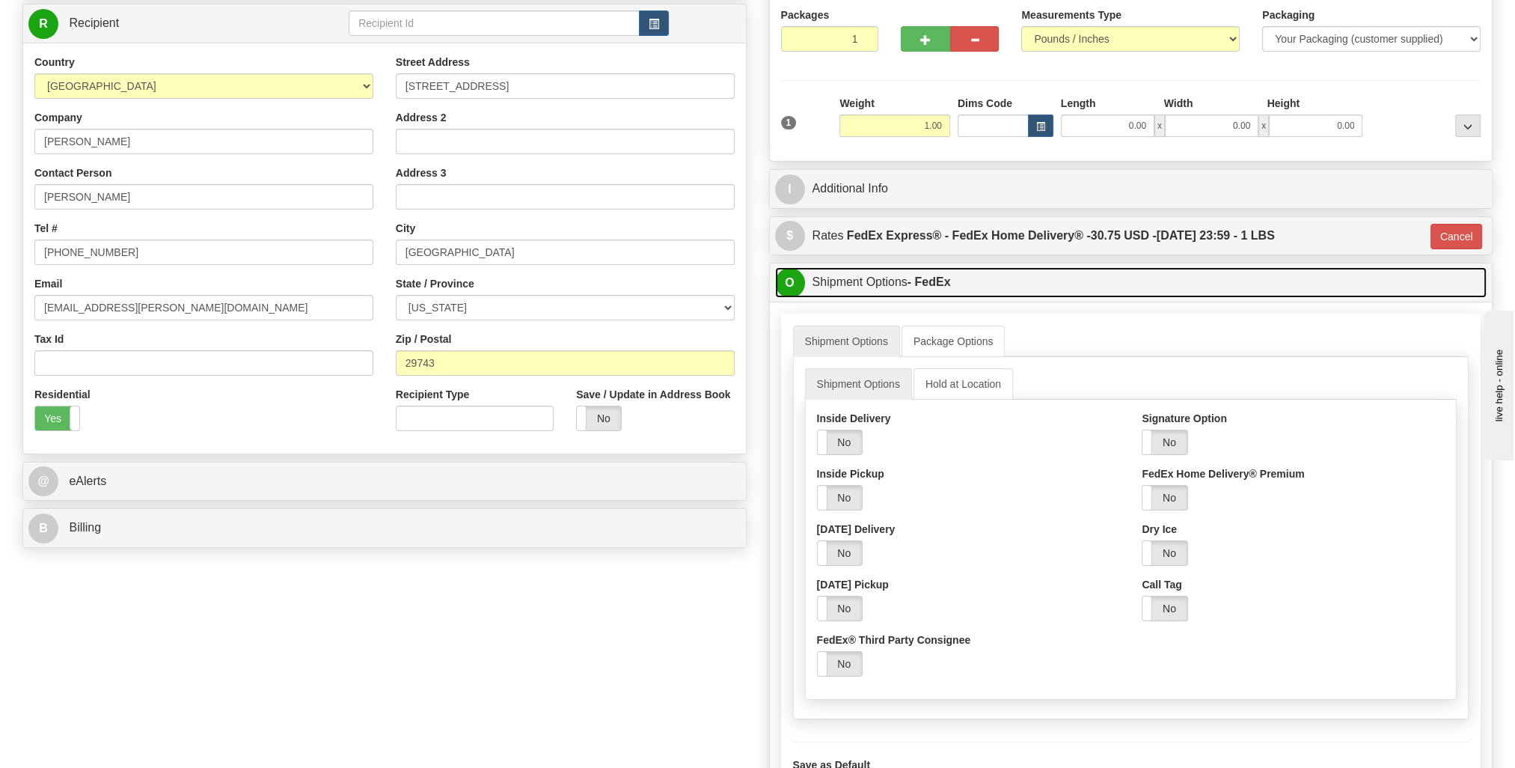
click at [981, 284] on link "O Shipment Options - FedEx" at bounding box center [1131, 282] width 712 height 31
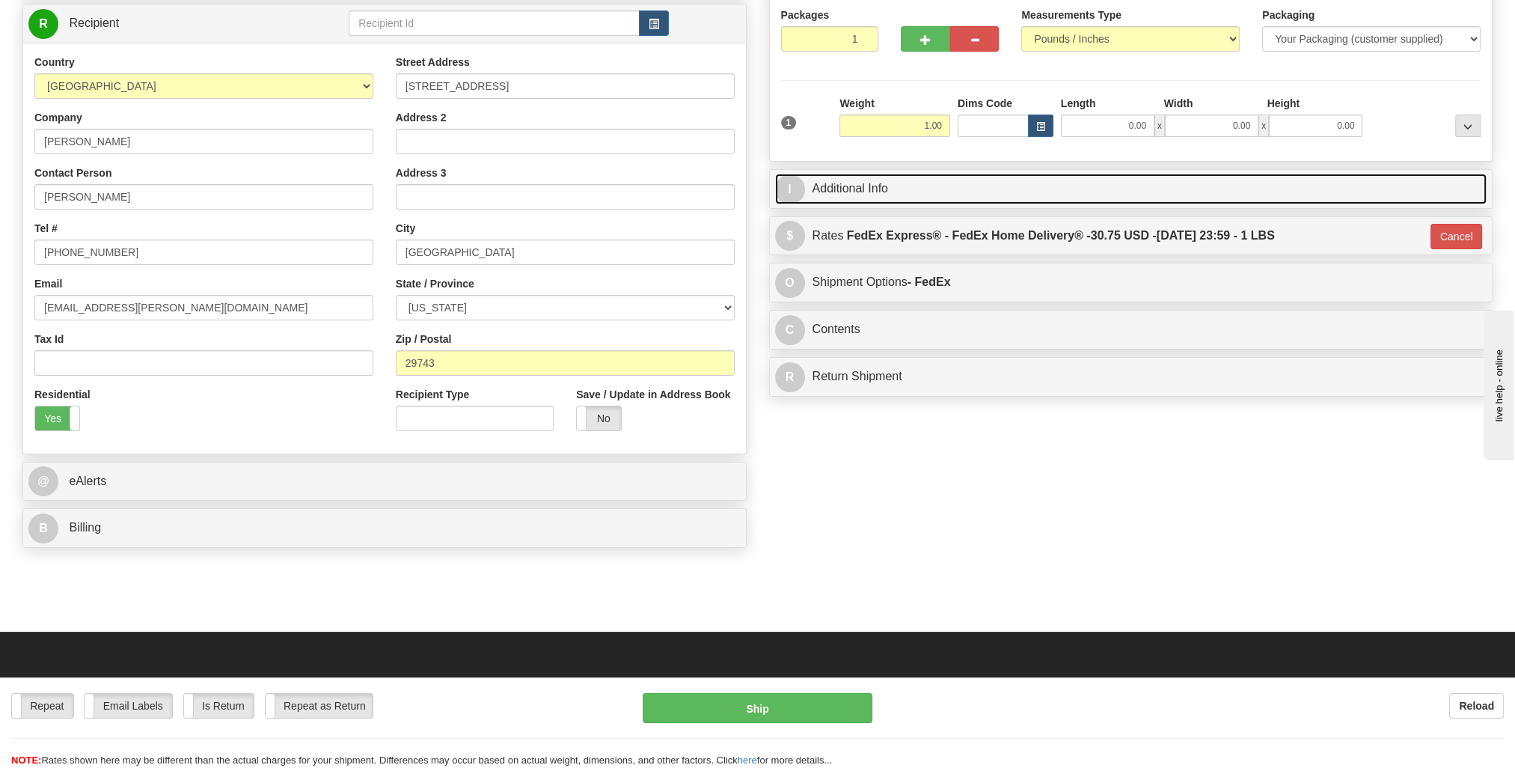
click at [949, 186] on link "I Additional Info" at bounding box center [1131, 189] width 712 height 31
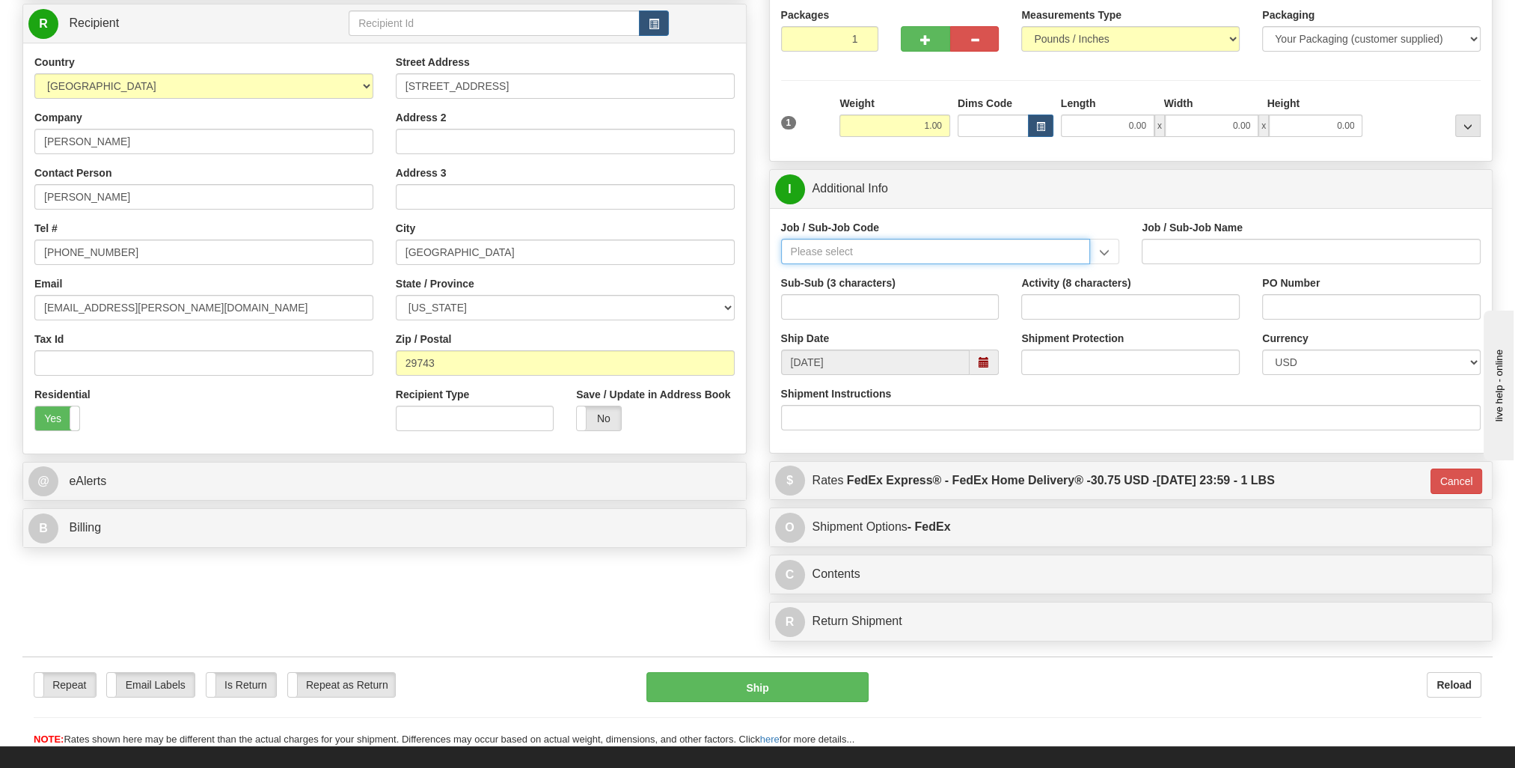
click at [928, 245] on input "Job / Sub-Job Code" at bounding box center [936, 251] width 310 height 25
click at [922, 245] on input "Job / Sub-Job Code" at bounding box center [936, 251] width 310 height 25
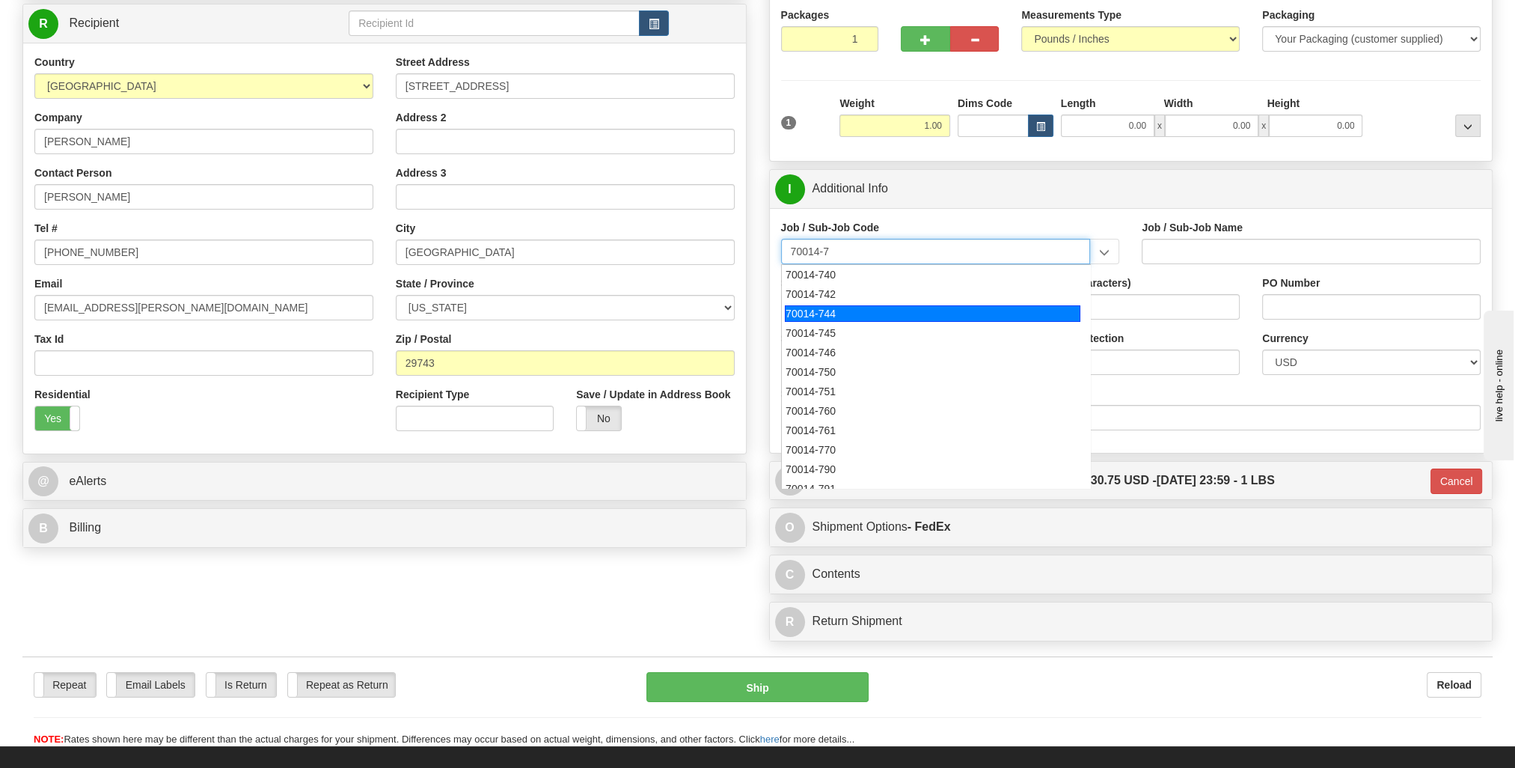
click at [825, 316] on div "70014-744" at bounding box center [933, 313] width 296 height 16
type input "70014-744"
type input "US CRAFT CONSTRUCTION SRVCS - SHARED SERVICES SUPP"
type input "70014-744"
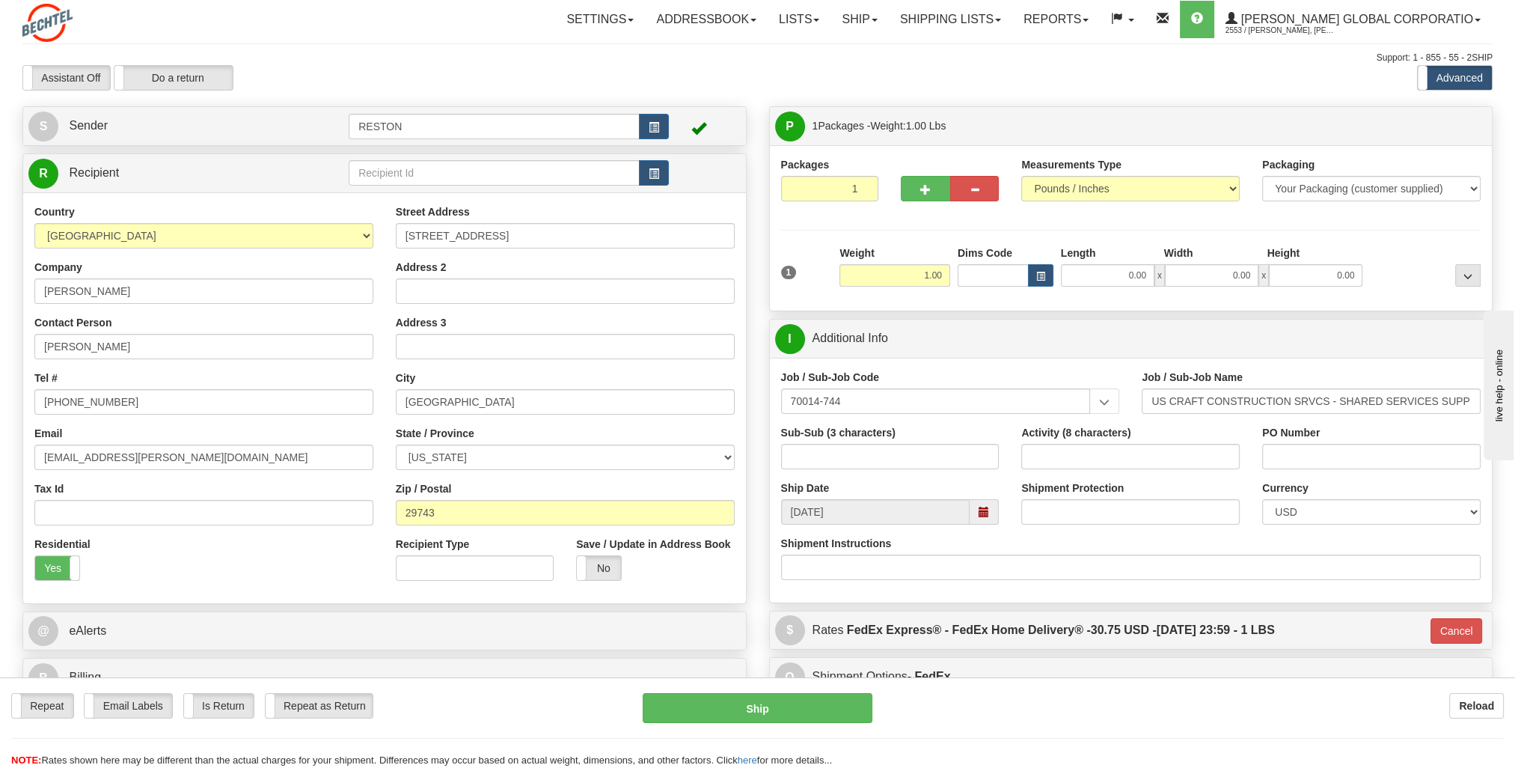
scroll to position [75, 0]
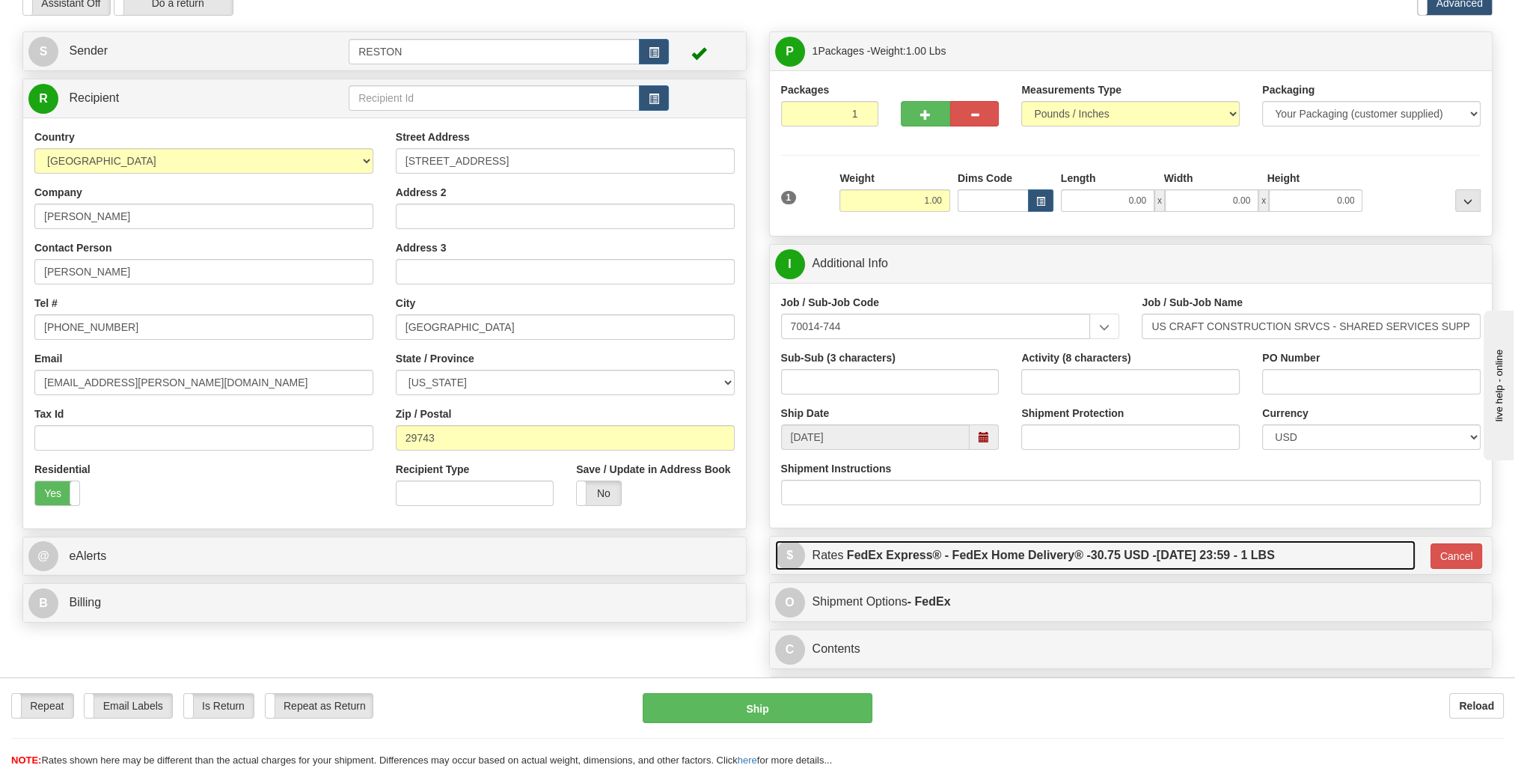
click at [1060, 552] on label "FedEx Express® - FedEx Home Delivery® - 30.75 USD - [DATE] 23:59 - 1 LBS" at bounding box center [1061, 555] width 428 height 30
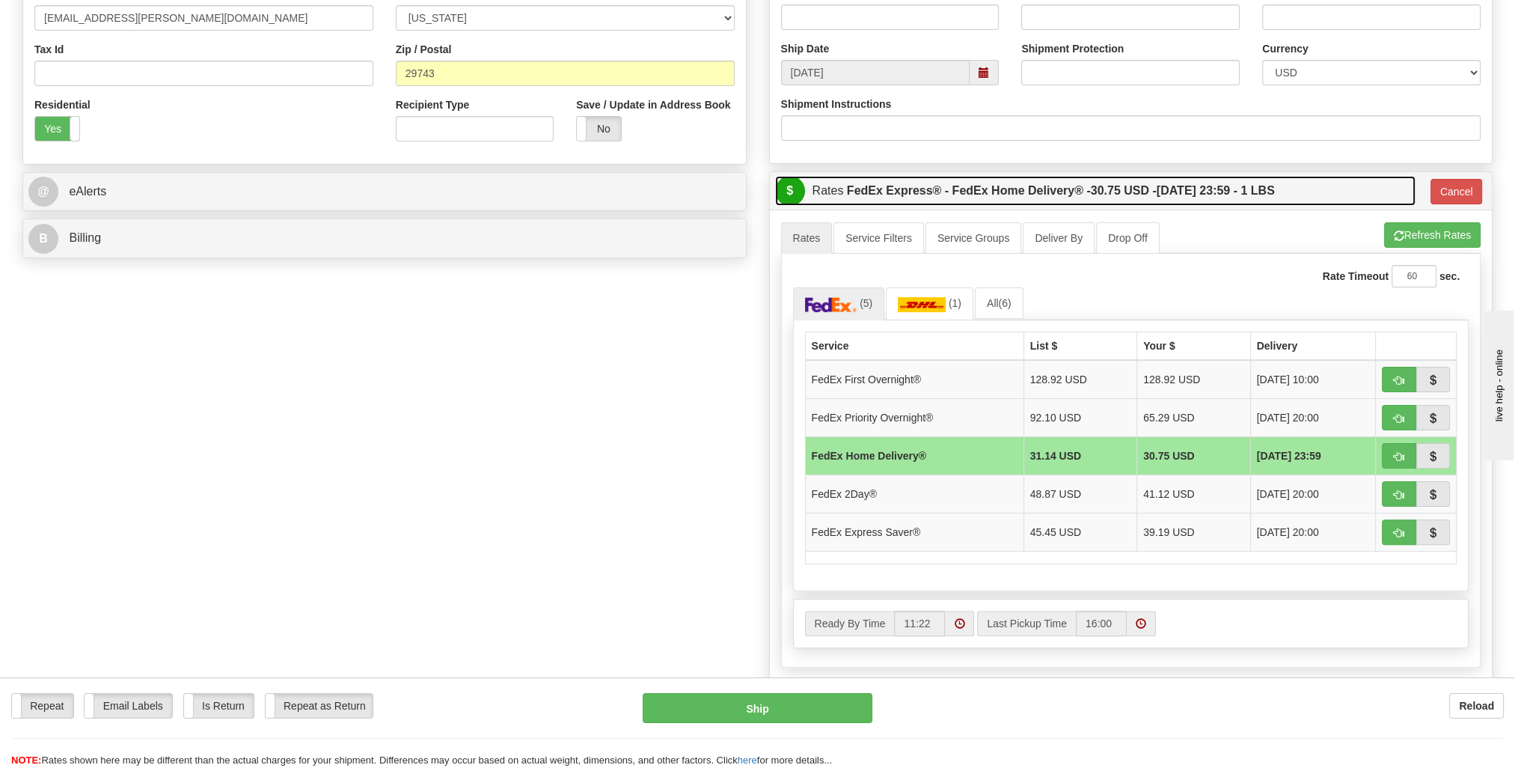
scroll to position [449, 0]
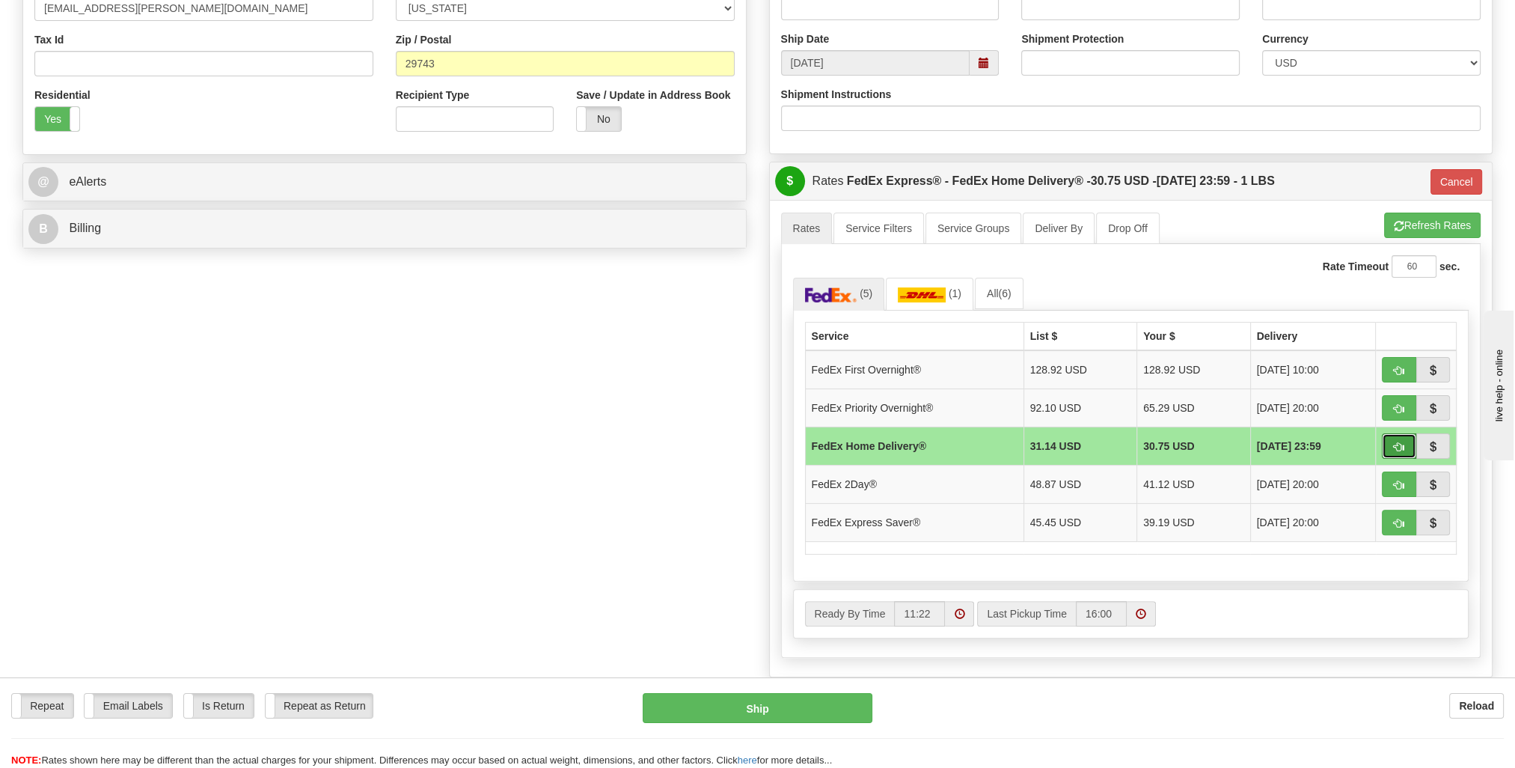
click at [1400, 442] on span "button" at bounding box center [1399, 447] width 10 height 10
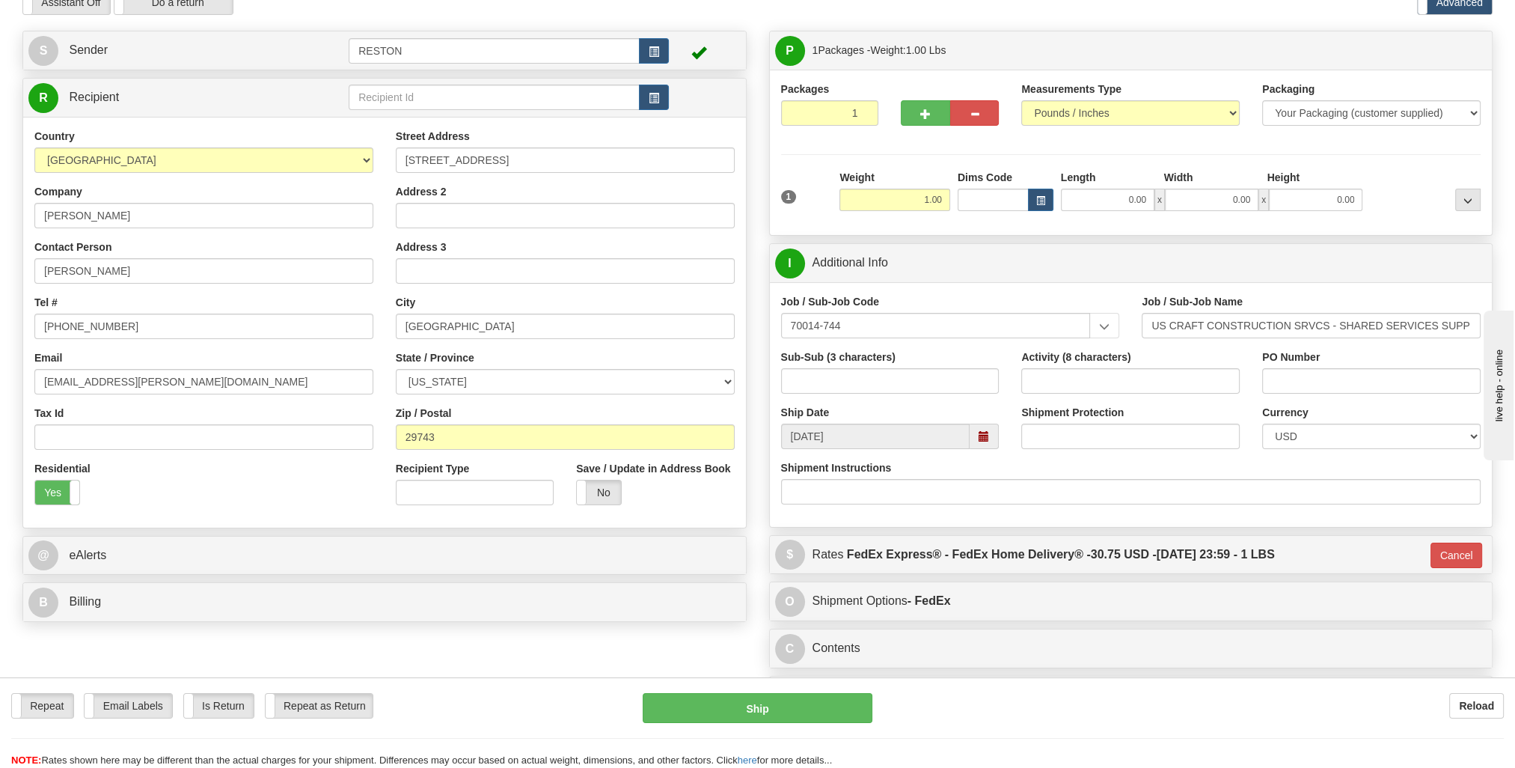
scroll to position [63, 0]
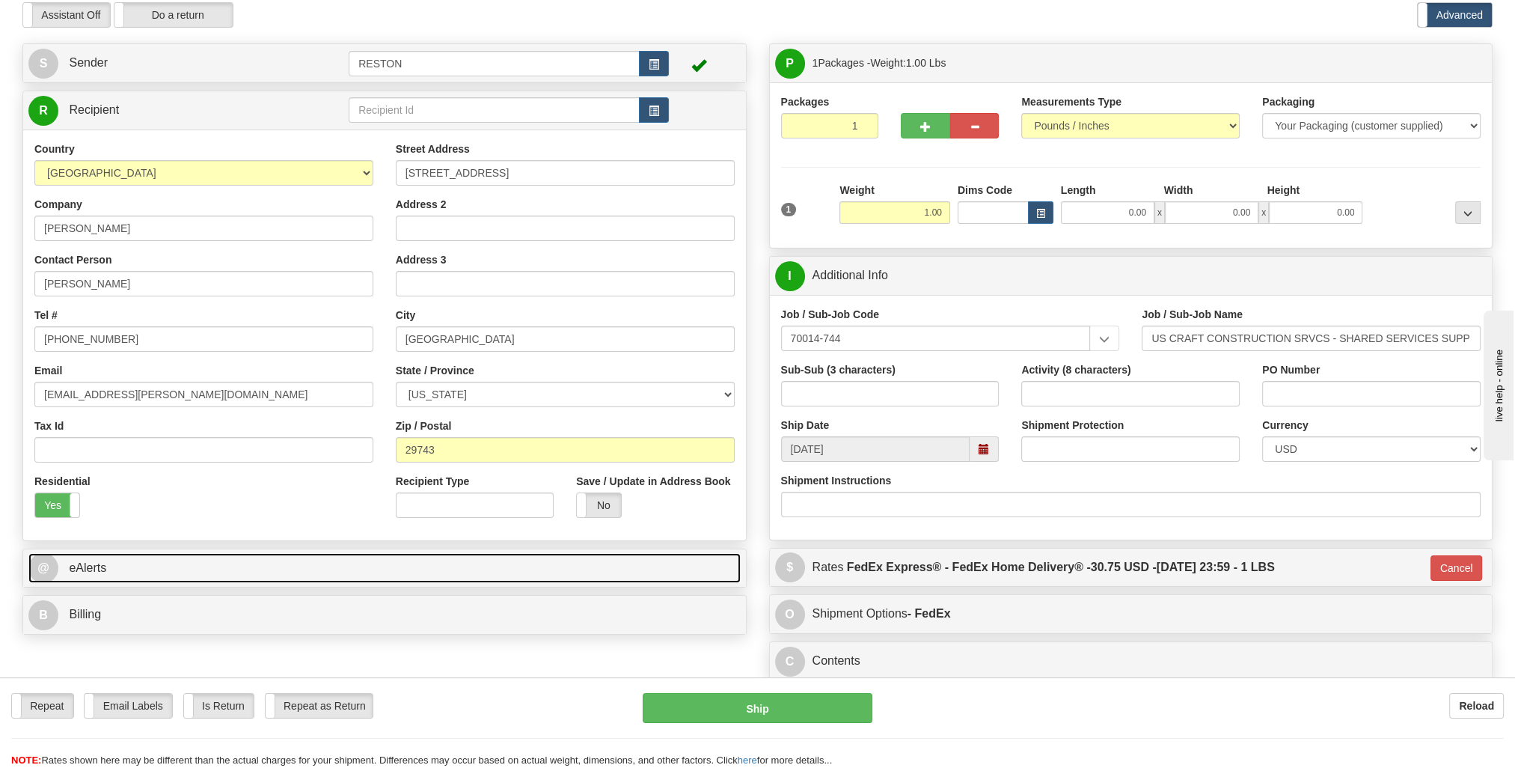
click at [218, 558] on link "@ eAlerts" at bounding box center [384, 568] width 712 height 31
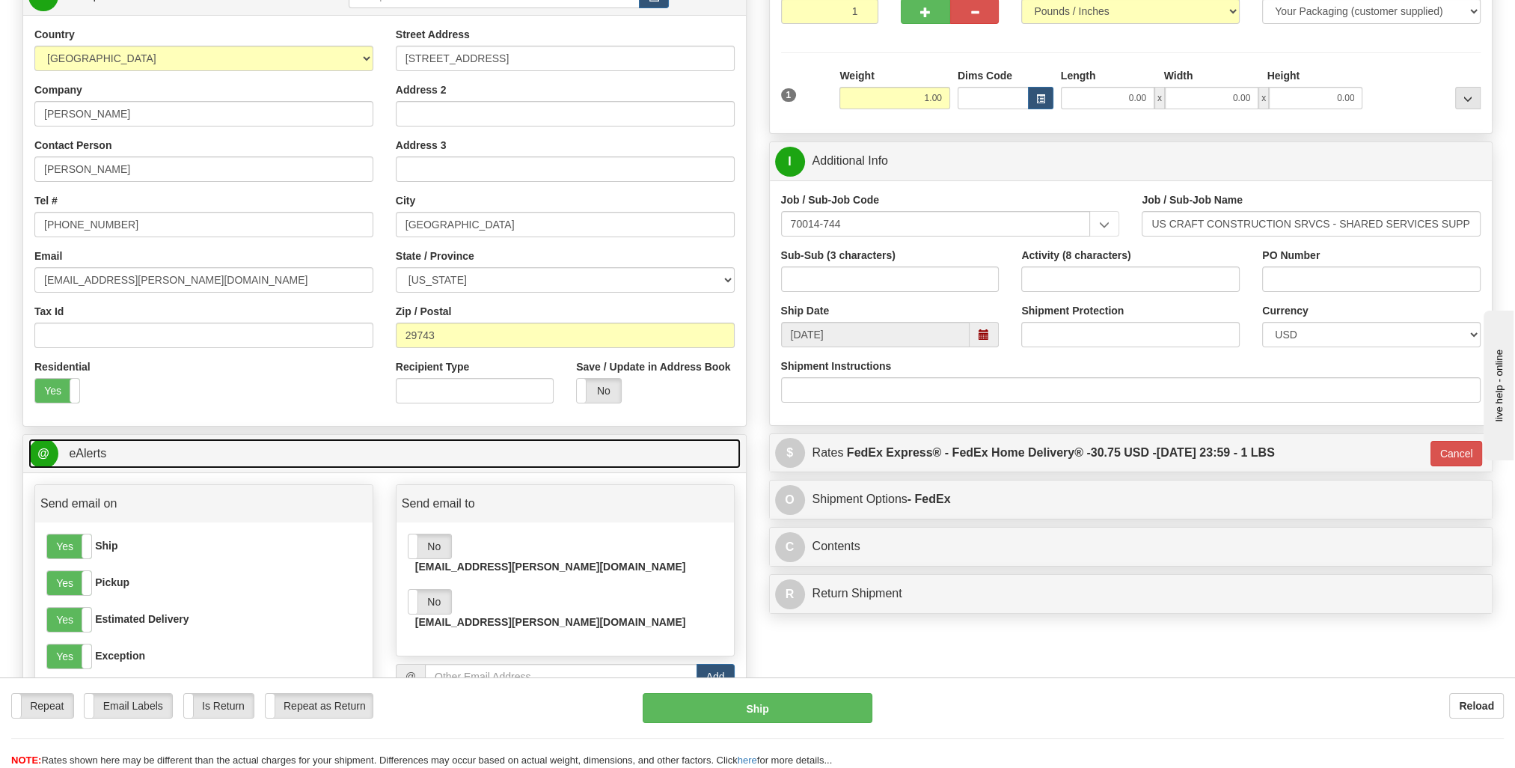
scroll to position [362, 0]
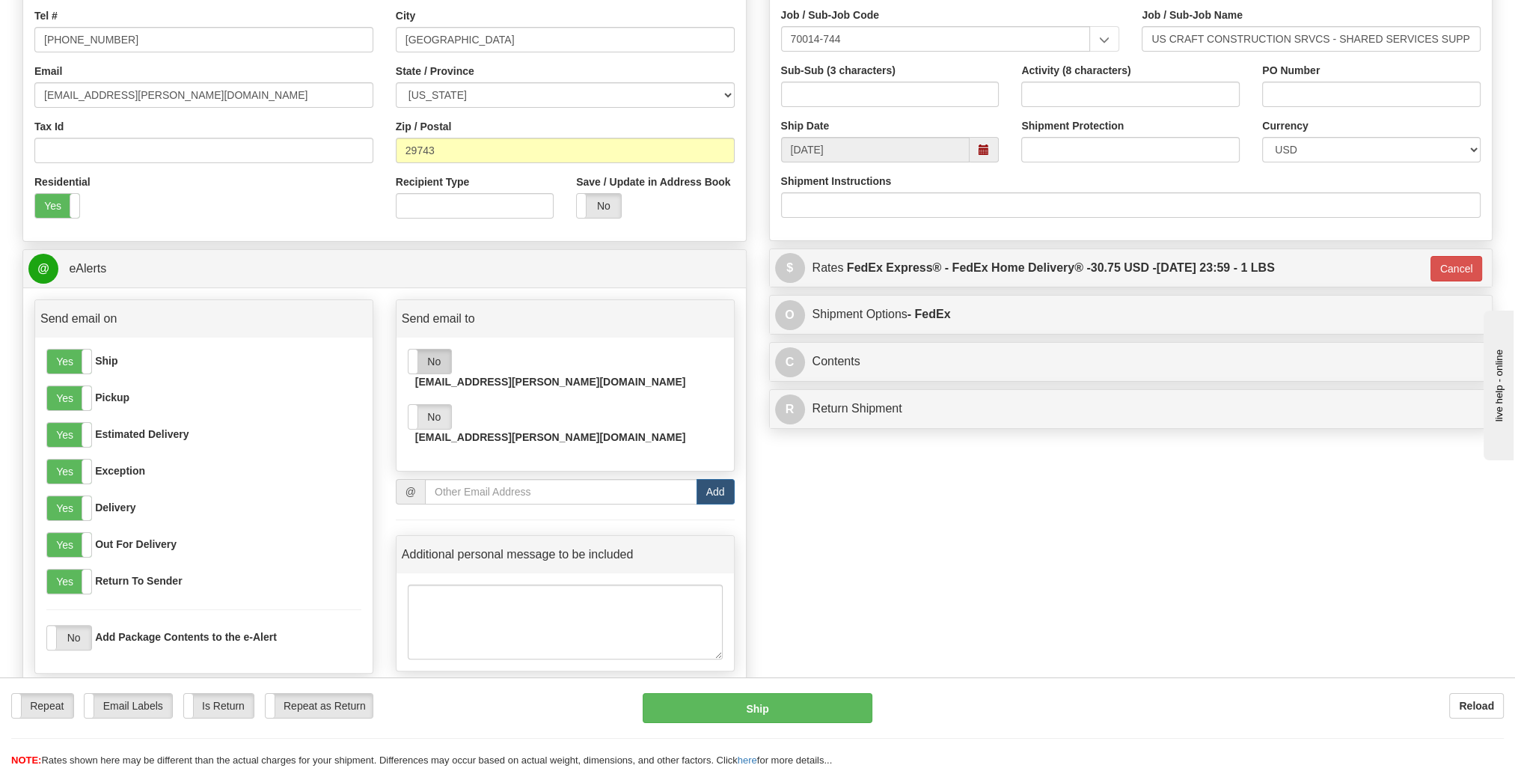
click at [426, 351] on label "No" at bounding box center [429, 361] width 43 height 24
click at [433, 405] on label "No" at bounding box center [429, 417] width 43 height 24
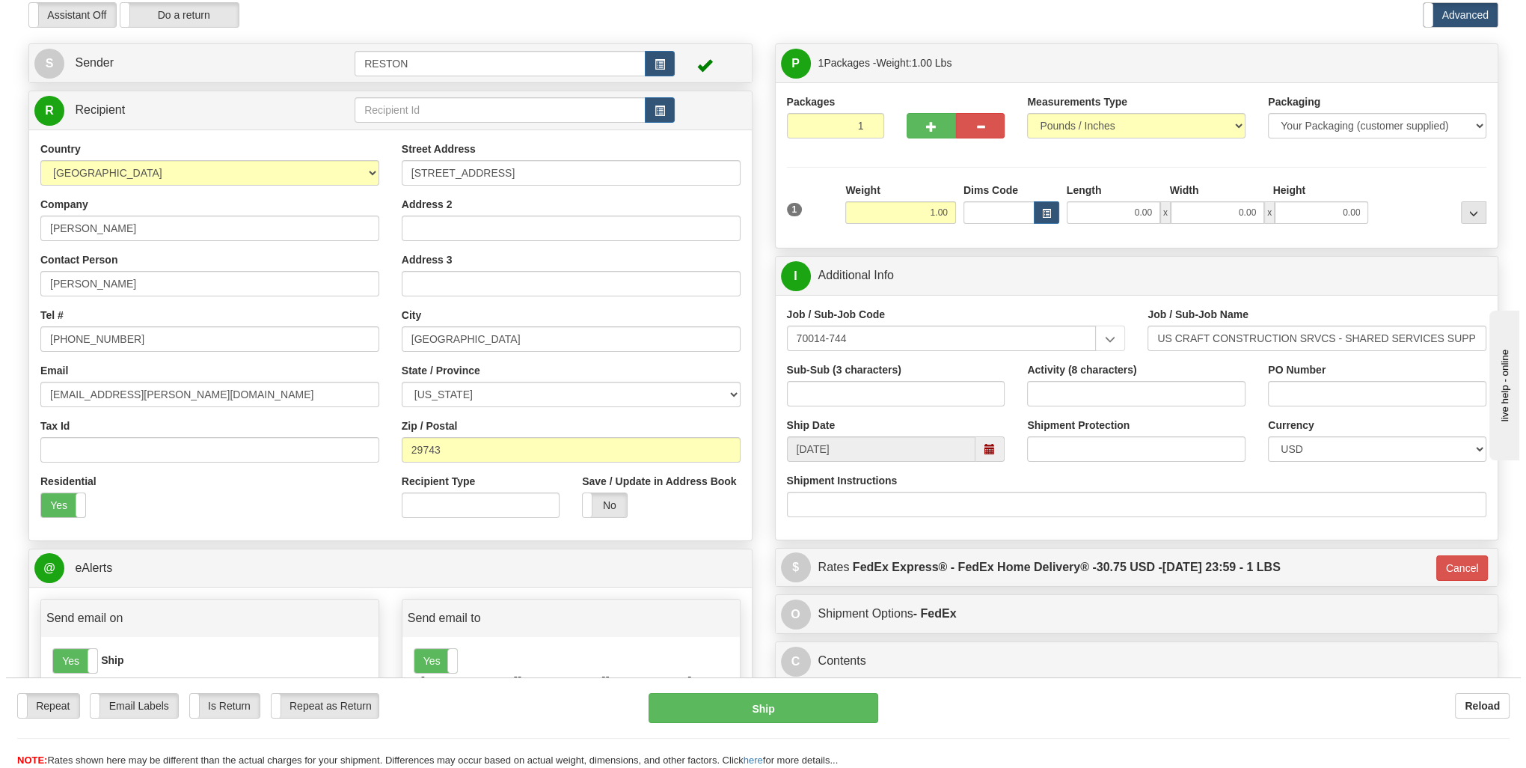
scroll to position [0, 0]
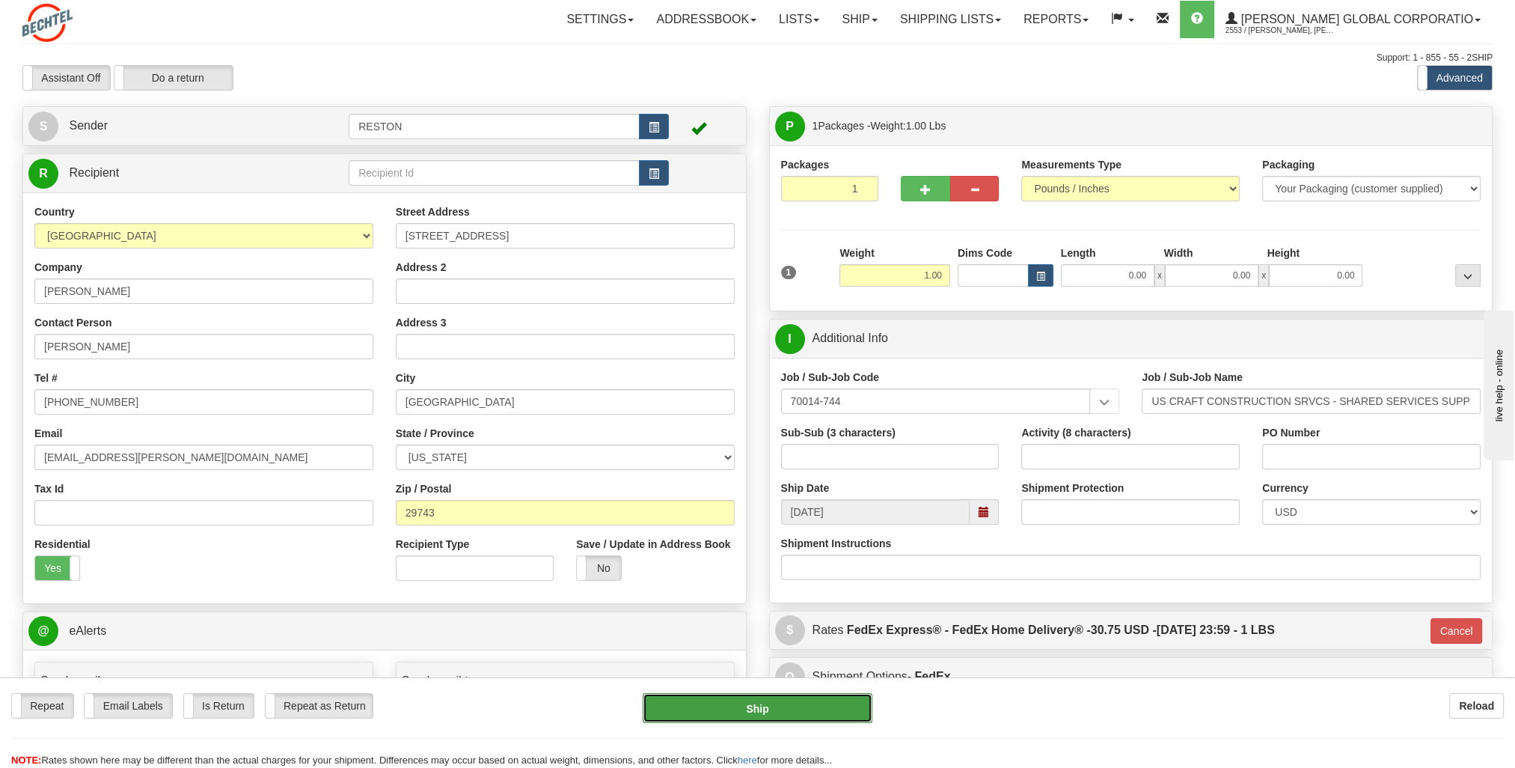
click at [800, 700] on button "Ship" at bounding box center [758, 708] width 230 height 30
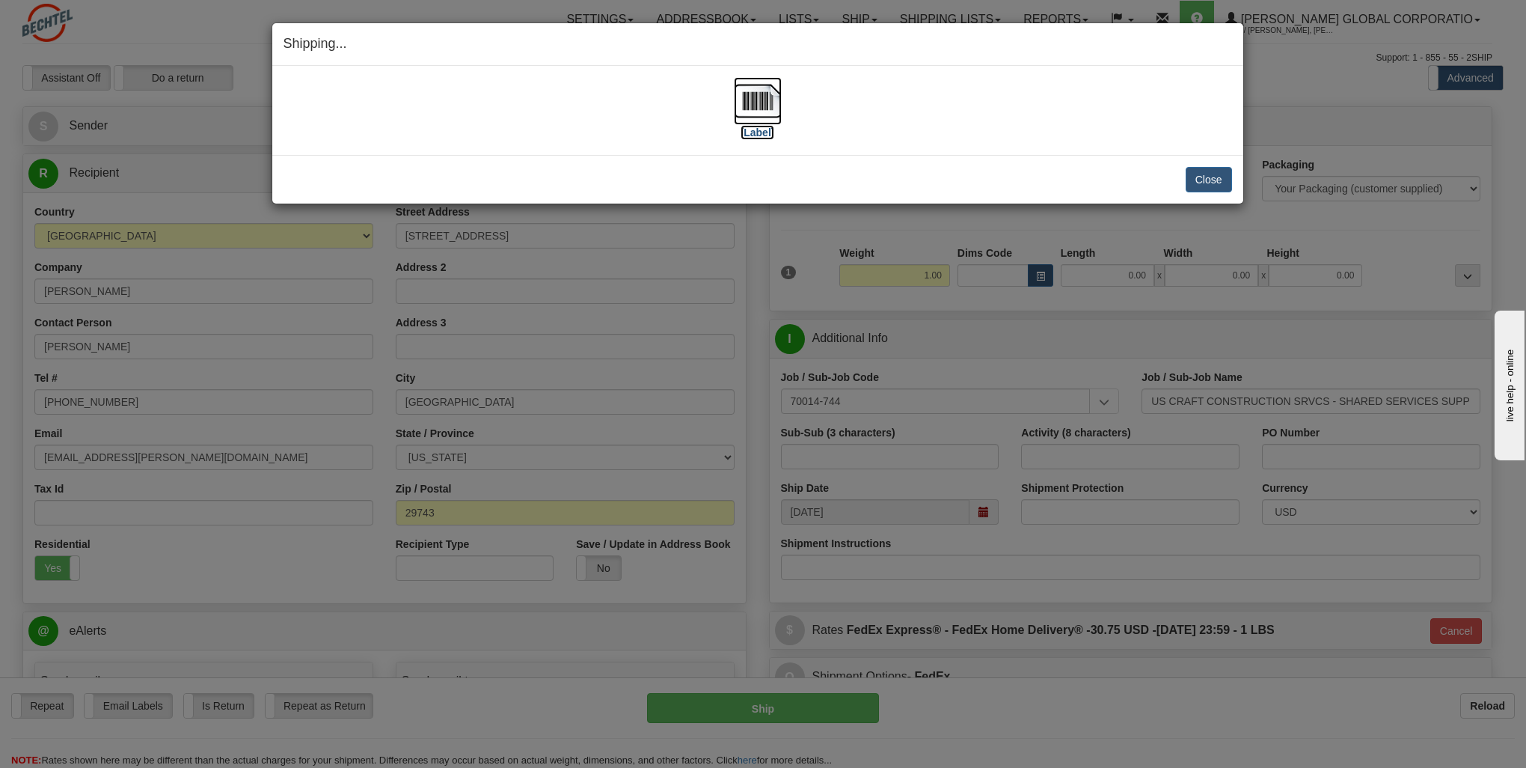
click at [762, 126] on label "[Label]" at bounding box center [758, 132] width 34 height 15
click at [1219, 172] on button "Close" at bounding box center [1209, 179] width 46 height 25
